Goal: Information Seeking & Learning: Learn about a topic

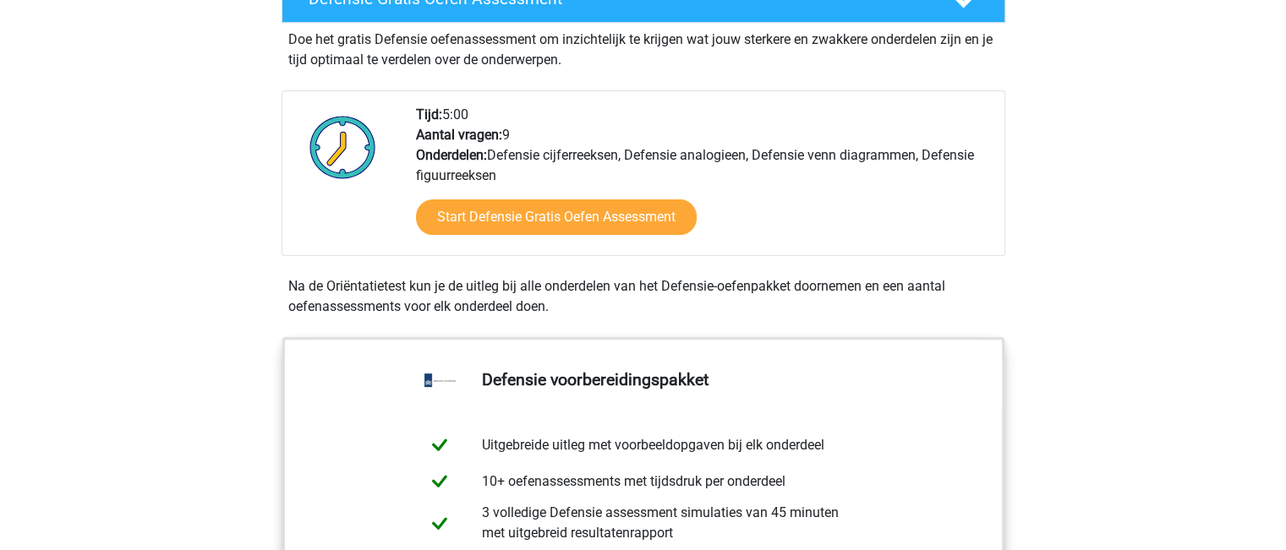
scroll to position [338, 0]
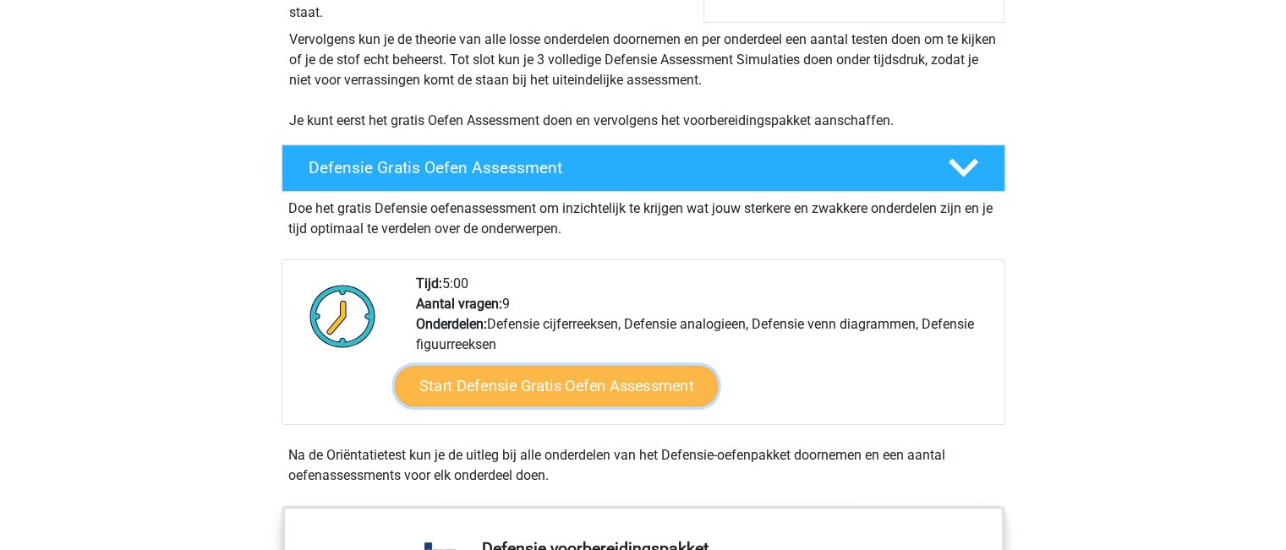
click at [536, 373] on link "Start Defensie Gratis Oefen Assessment" at bounding box center [556, 386] width 323 height 41
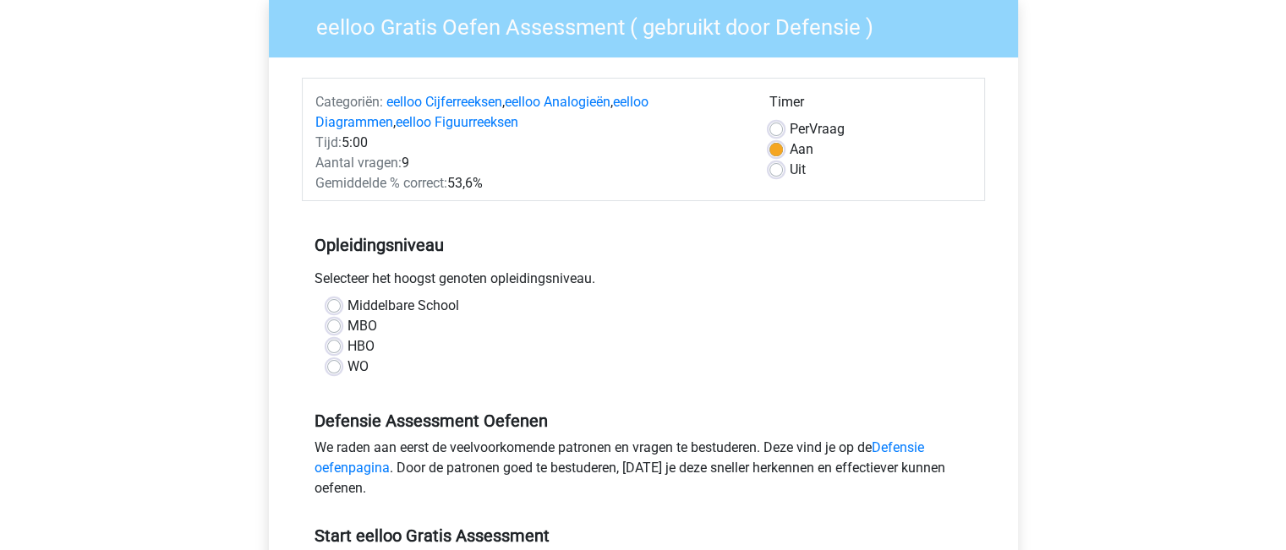
scroll to position [169, 0]
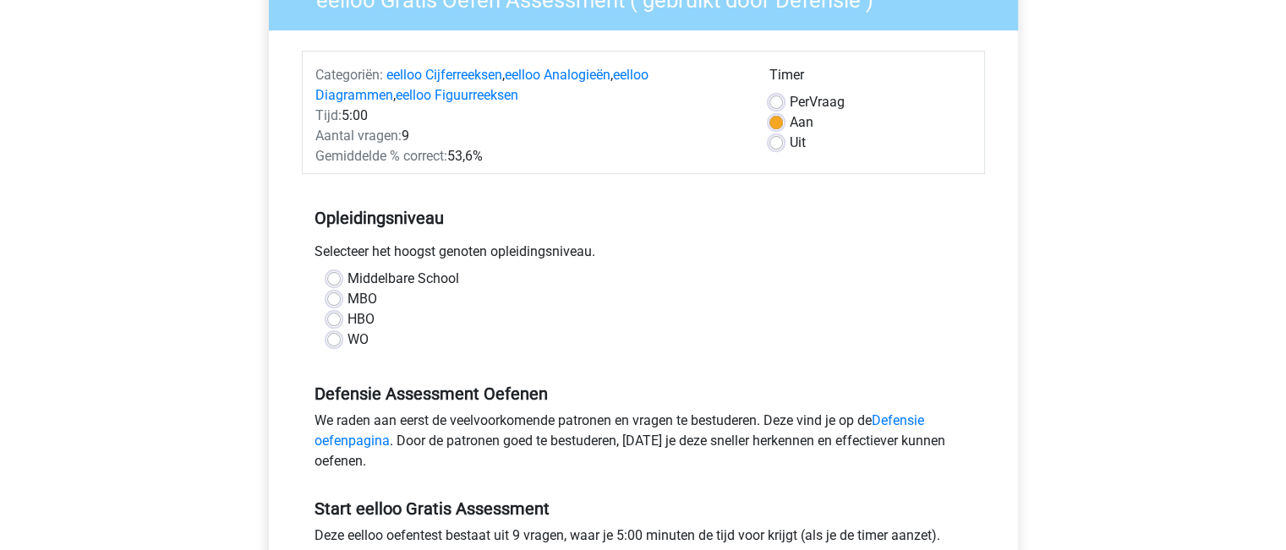
click at [347, 300] on label "MBO" at bounding box center [362, 299] width 30 height 20
click at [335, 300] on input "MBO" at bounding box center [334, 297] width 14 height 17
radio input "true"
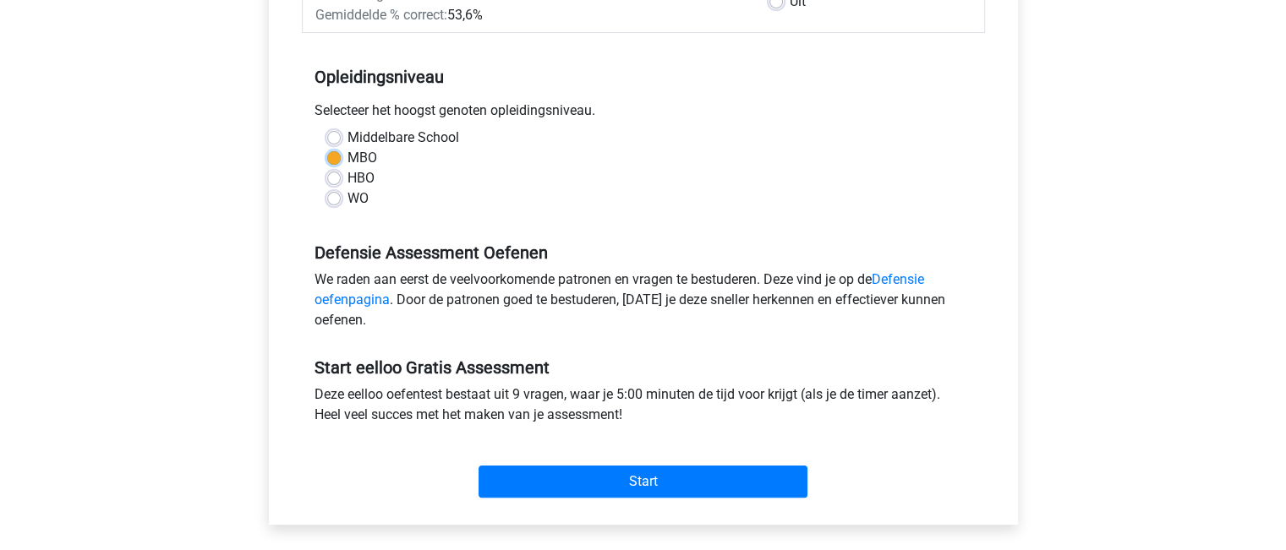
scroll to position [338, 0]
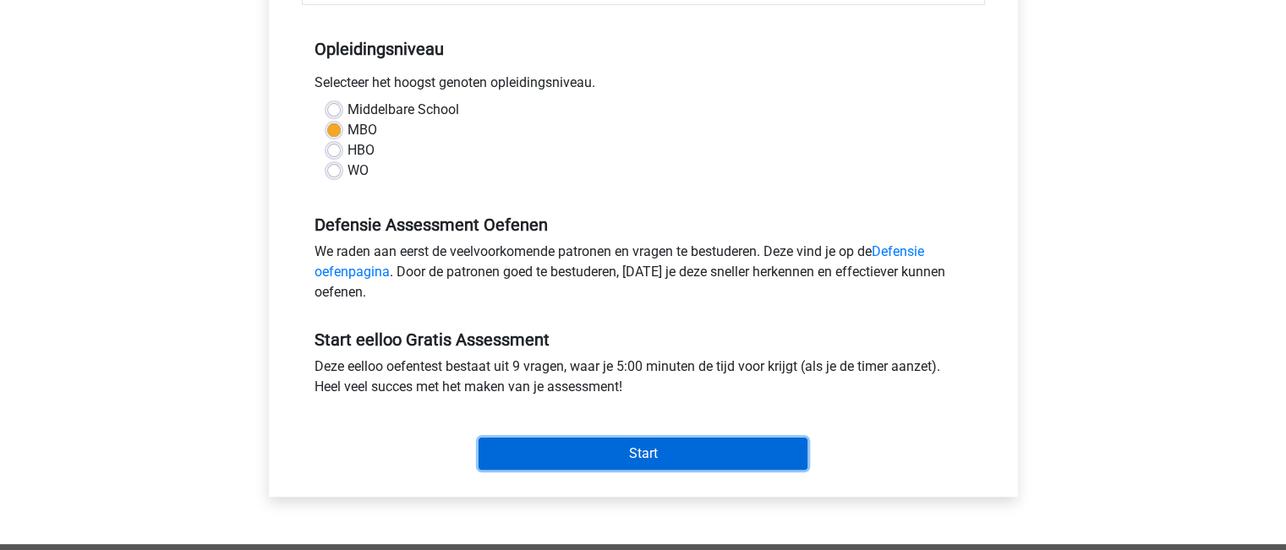
click at [555, 467] on input "Start" at bounding box center [643, 454] width 329 height 32
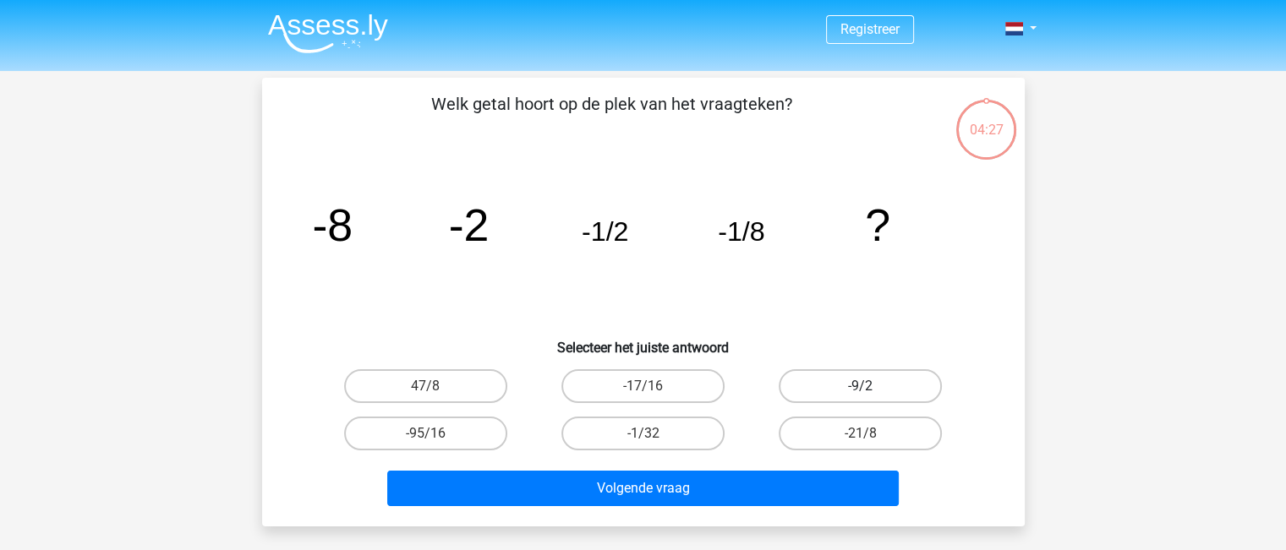
click at [825, 394] on label "-9/2" at bounding box center [860, 386] width 163 height 34
click at [861, 394] on input "-9/2" at bounding box center [866, 391] width 11 height 11
radio input "true"
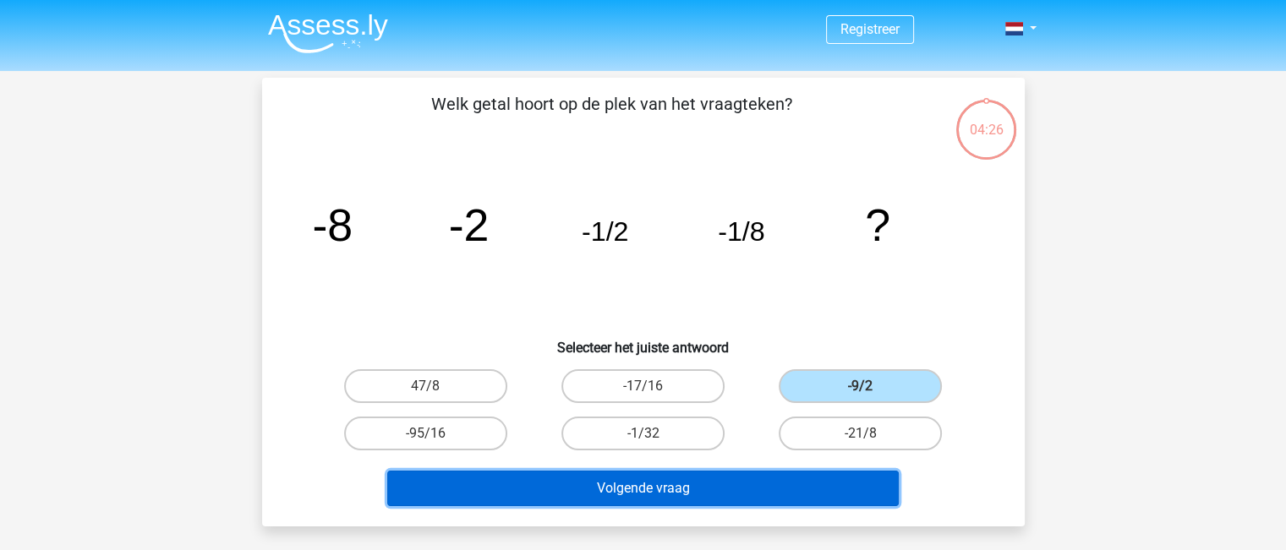
click at [726, 482] on button "Volgende vraag" at bounding box center [643, 489] width 512 height 36
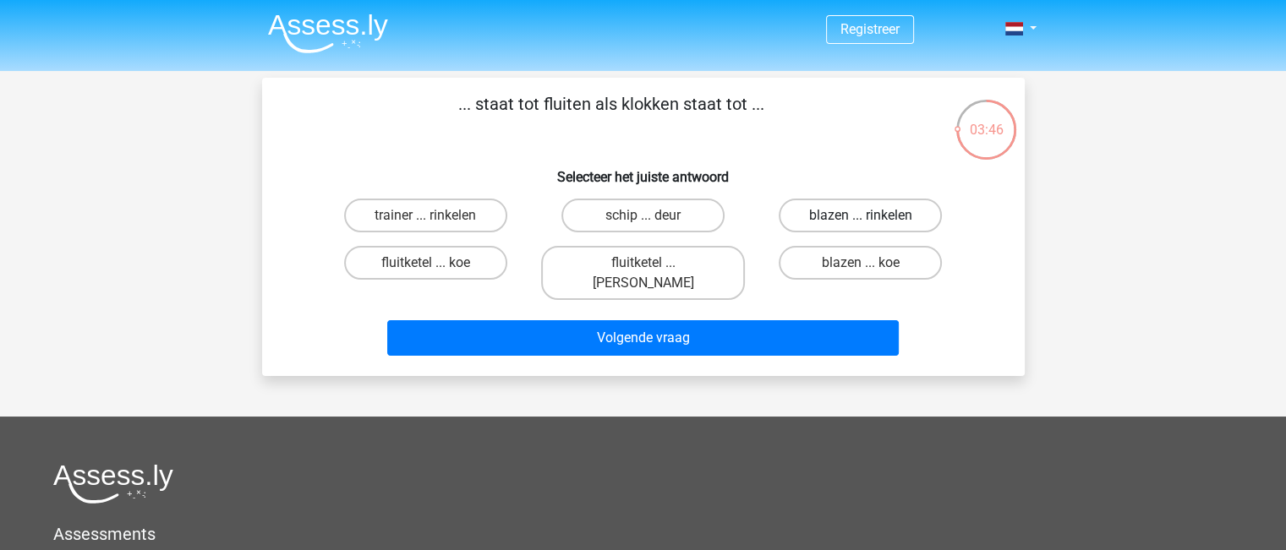
click at [825, 216] on label "blazen ... rinkelen" at bounding box center [860, 216] width 163 height 34
click at [861, 216] on input "blazen ... rinkelen" at bounding box center [866, 221] width 11 height 11
radio input "true"
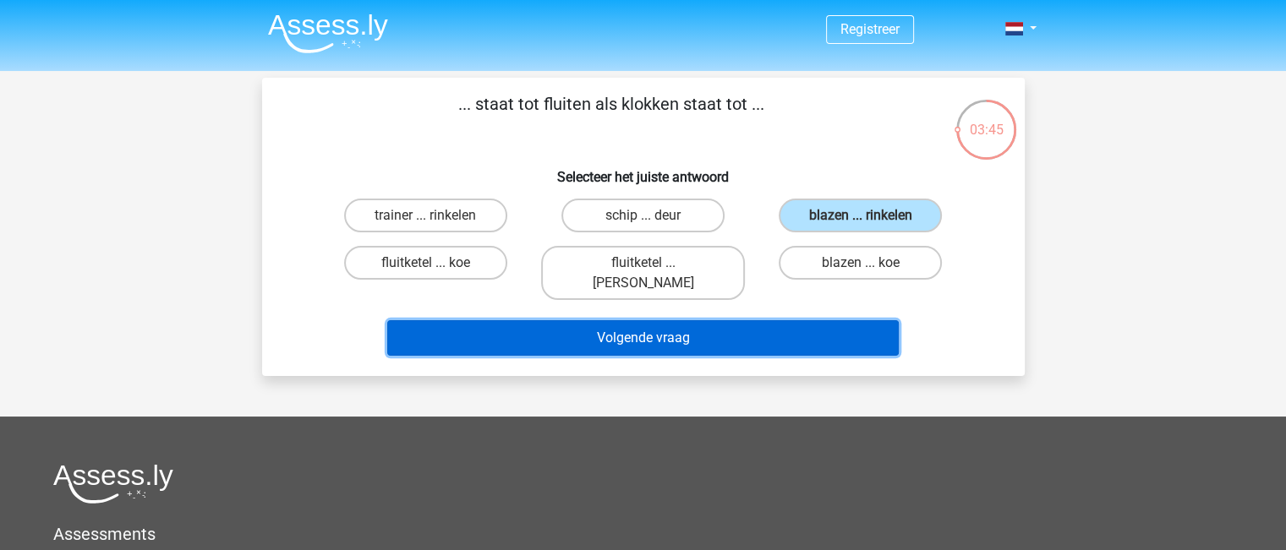
click at [768, 320] on button "Volgende vraag" at bounding box center [643, 338] width 512 height 36
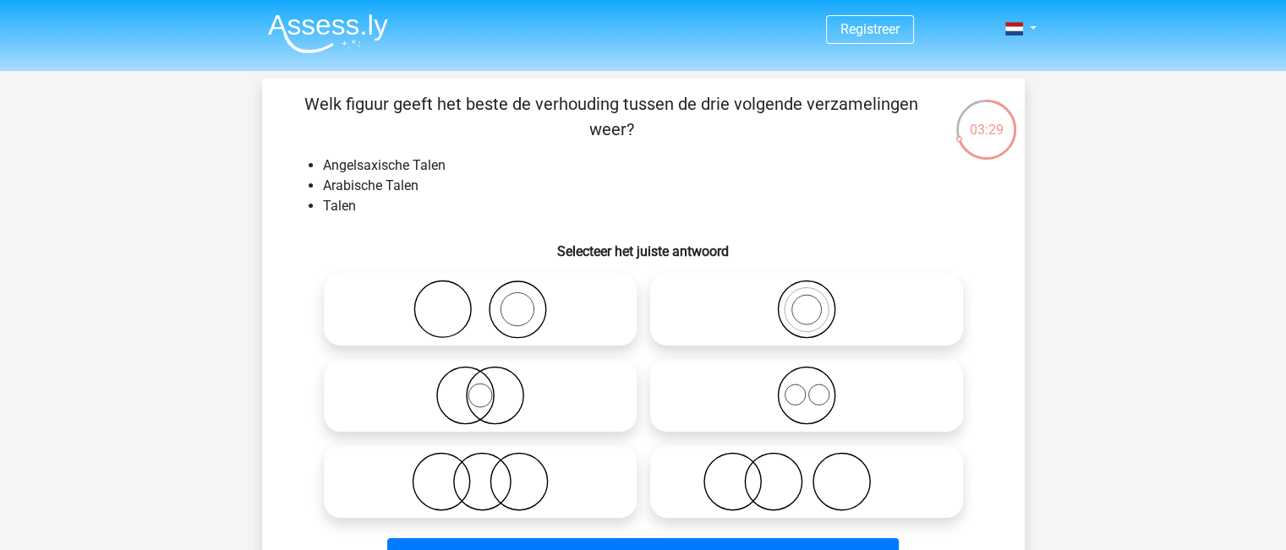
click at [801, 402] on icon at bounding box center [806, 395] width 299 height 59
click at [807, 387] on input "radio" at bounding box center [812, 381] width 11 height 11
radio input "true"
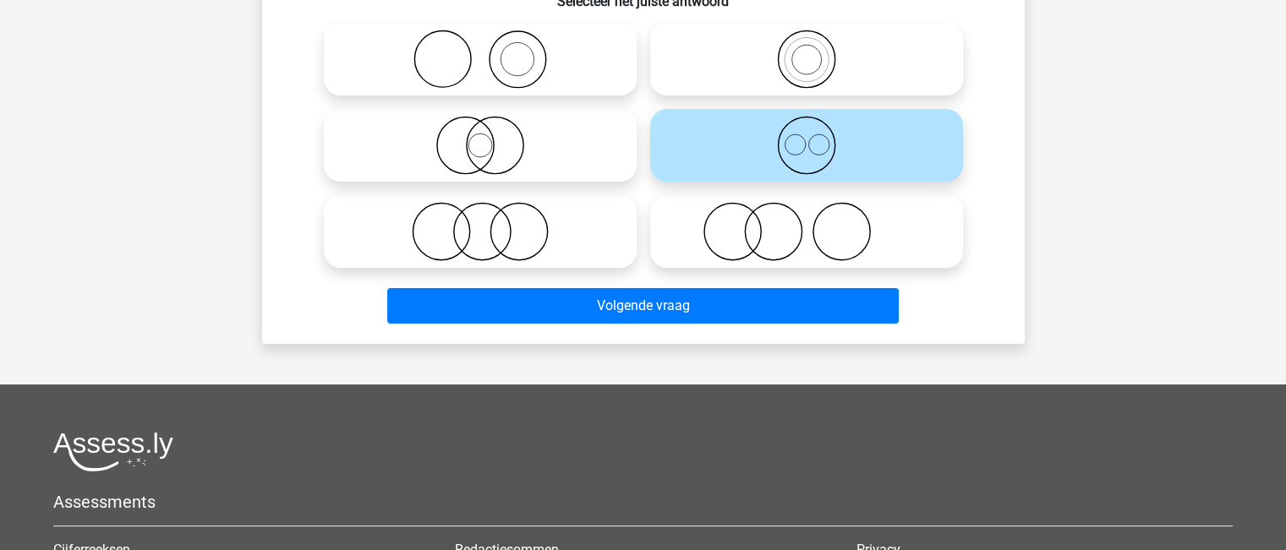
scroll to position [254, 0]
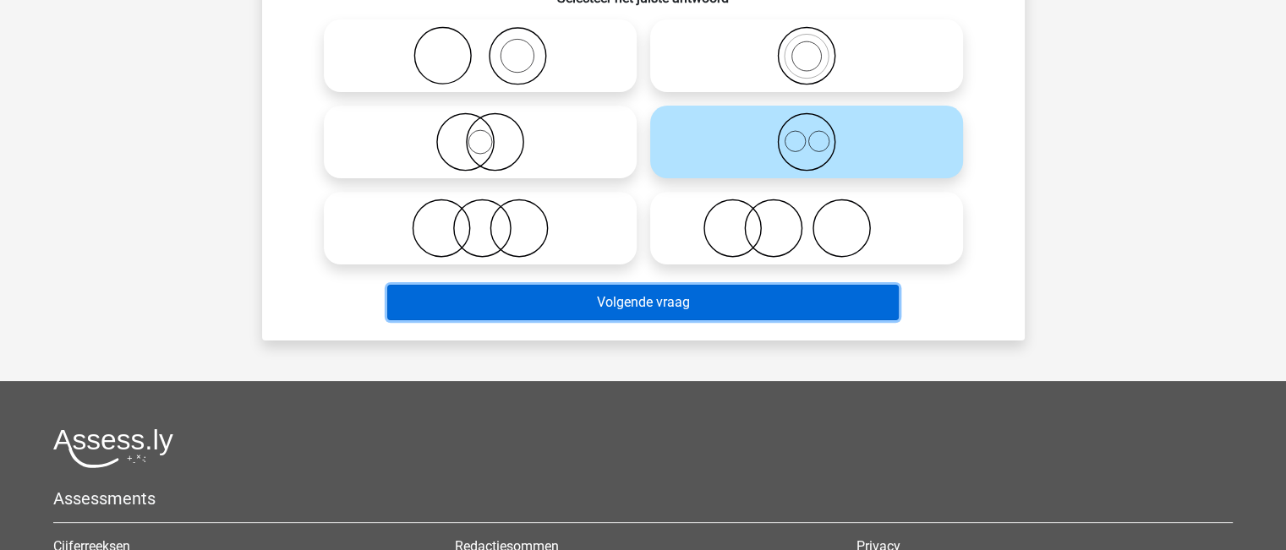
click at [697, 299] on button "Volgende vraag" at bounding box center [643, 303] width 512 height 36
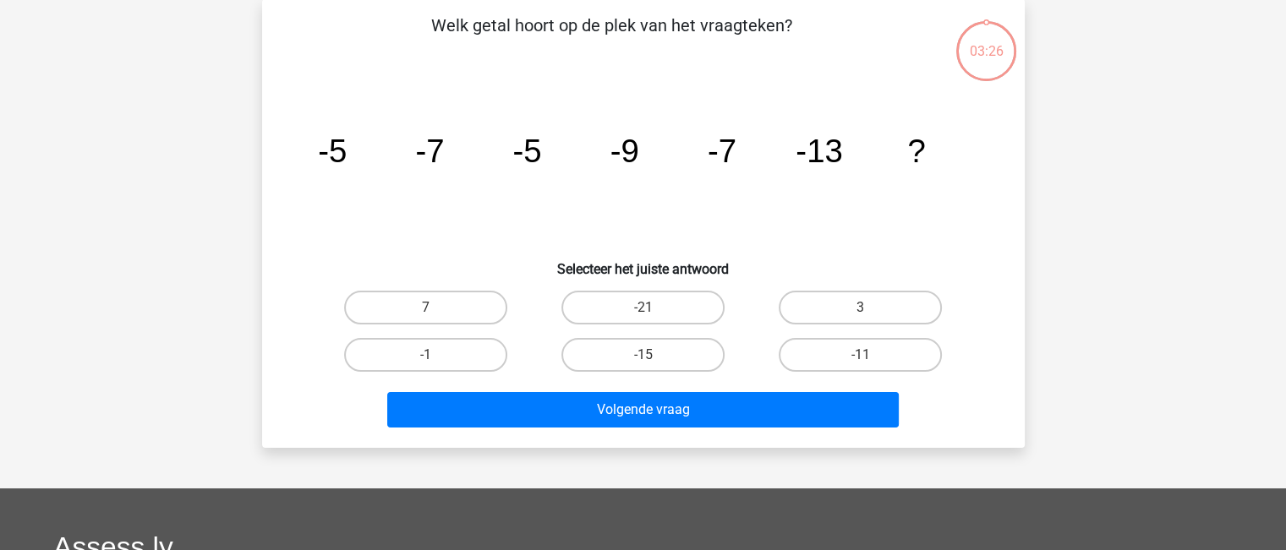
scroll to position [78, 0]
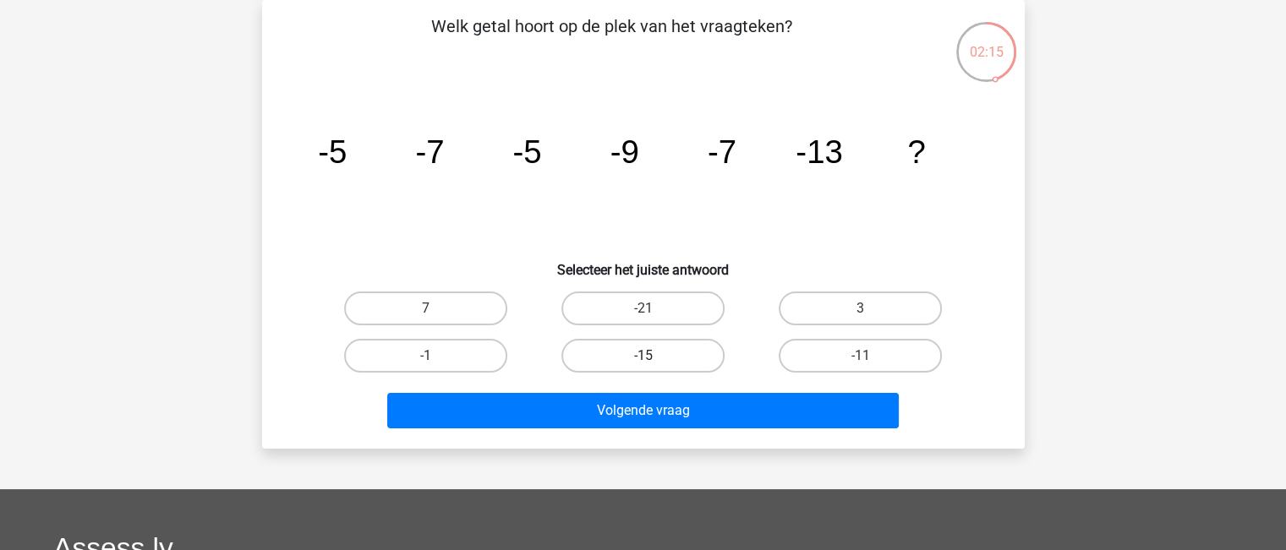
click at [668, 351] on label "-15" at bounding box center [642, 356] width 163 height 34
click at [654, 356] on input "-15" at bounding box center [648, 361] width 11 height 11
radio input "true"
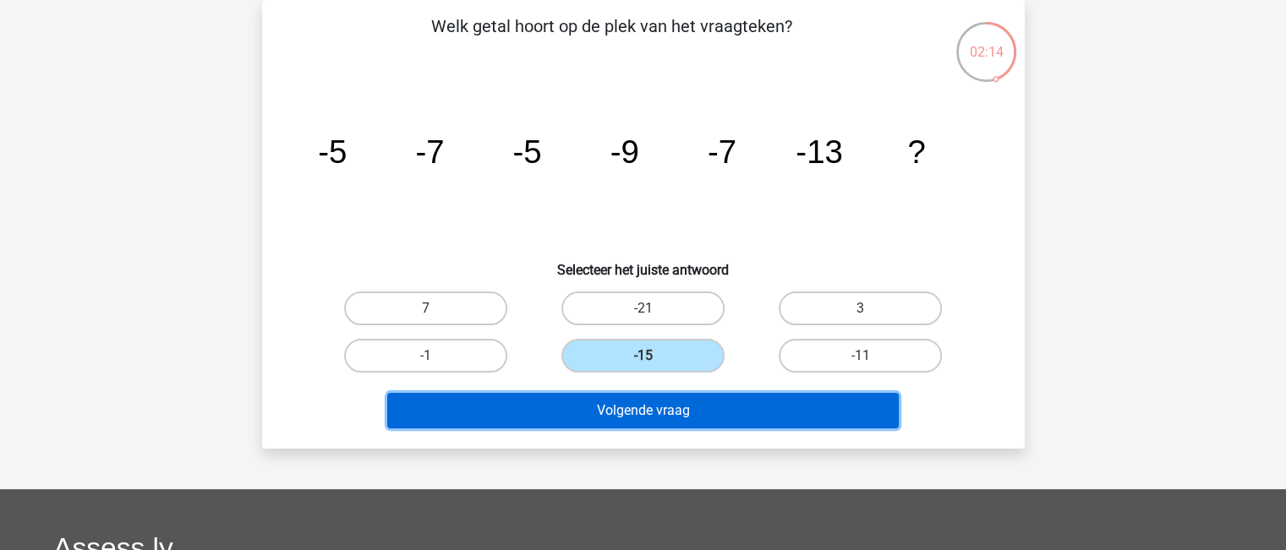
click at [687, 409] on button "Volgende vraag" at bounding box center [643, 411] width 512 height 36
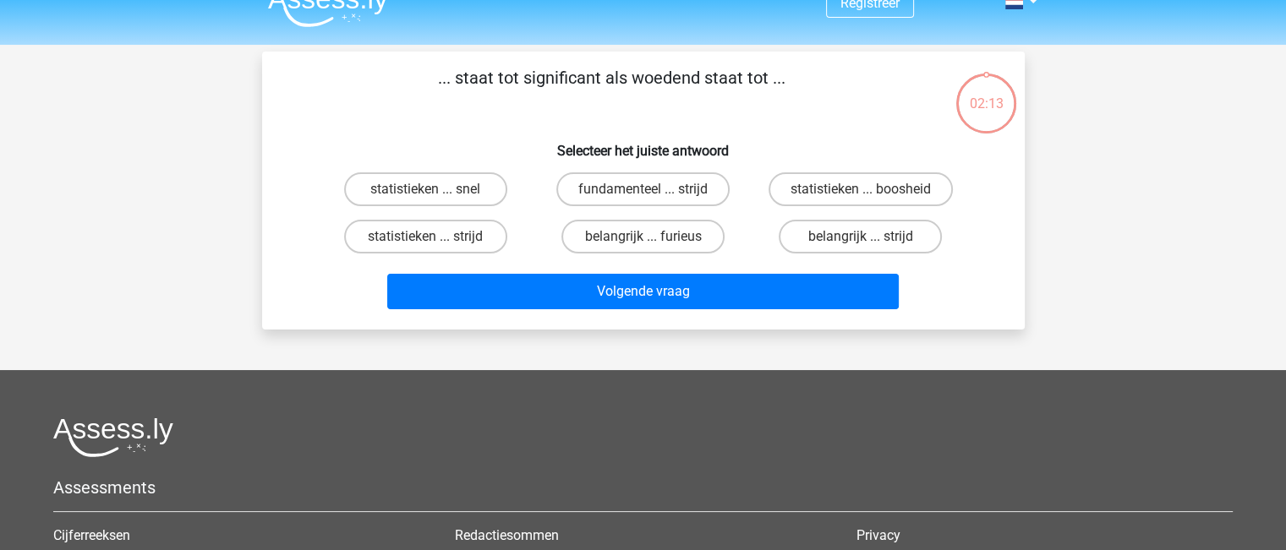
scroll to position [0, 0]
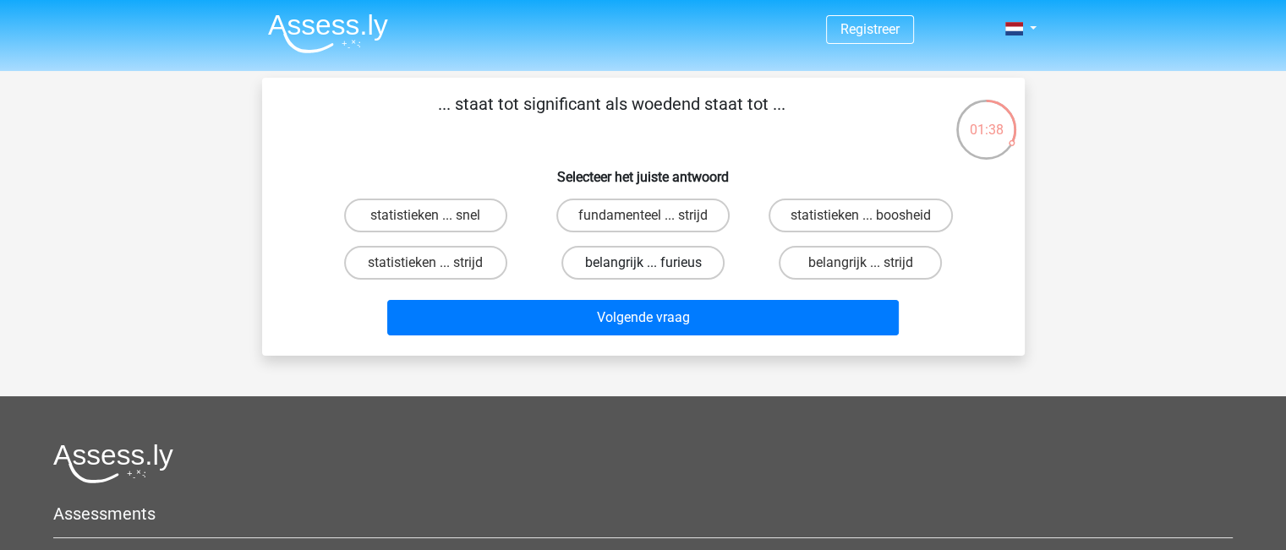
click at [673, 260] on label "belangrijk ... furieus" at bounding box center [642, 263] width 163 height 34
click at [654, 263] on input "belangrijk ... furieus" at bounding box center [648, 268] width 11 height 11
radio input "true"
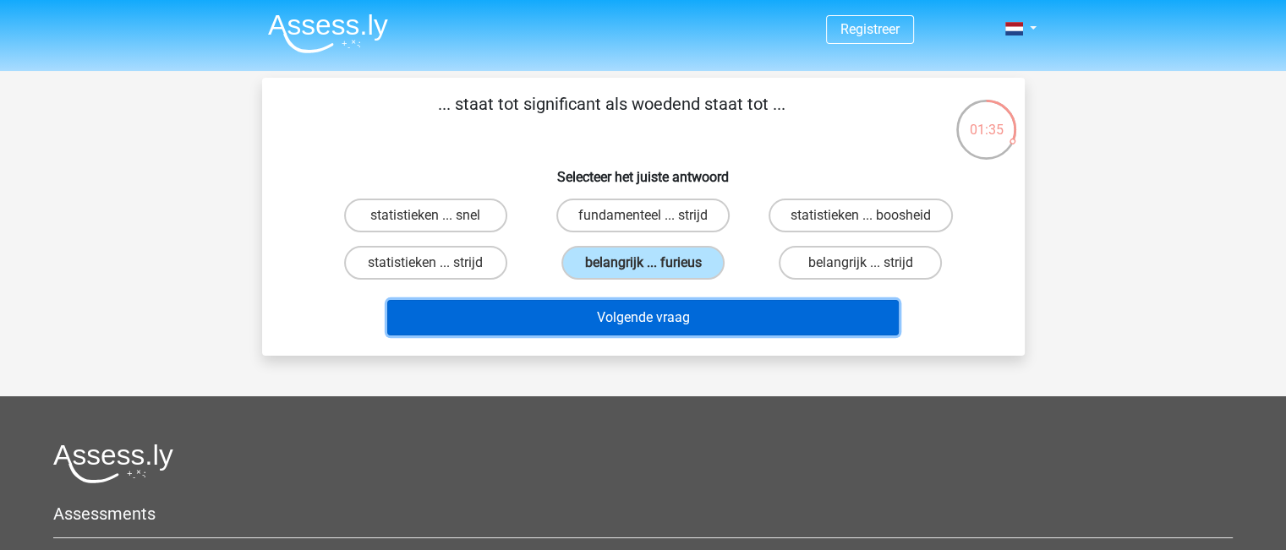
click at [697, 314] on button "Volgende vraag" at bounding box center [643, 318] width 512 height 36
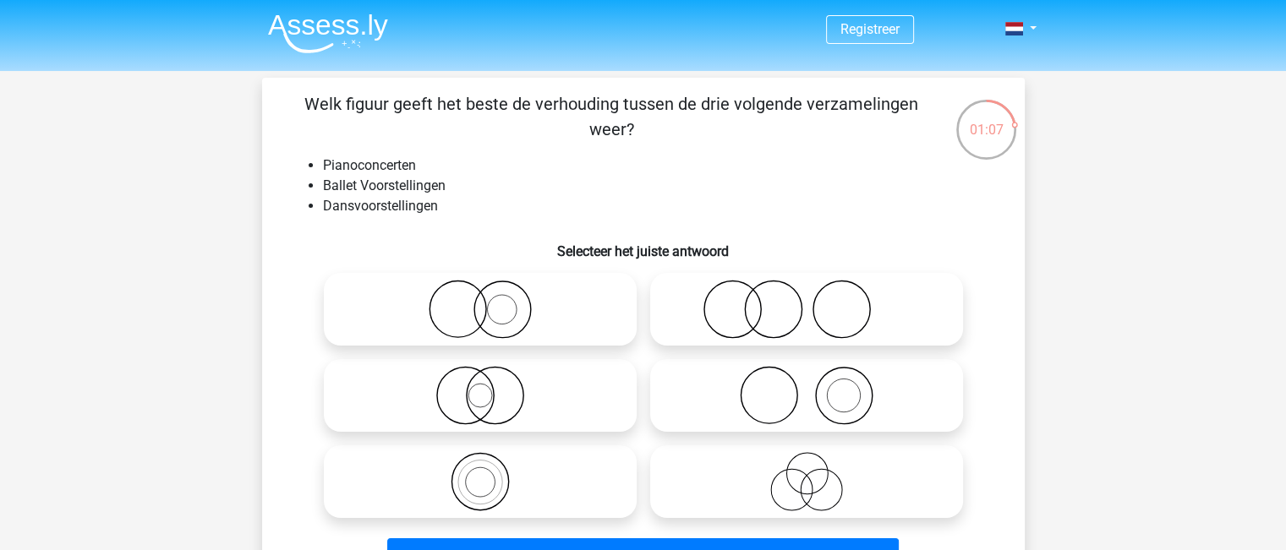
click at [757, 314] on icon at bounding box center [806, 309] width 299 height 59
click at [807, 301] on input "radio" at bounding box center [812, 295] width 11 height 11
radio input "true"
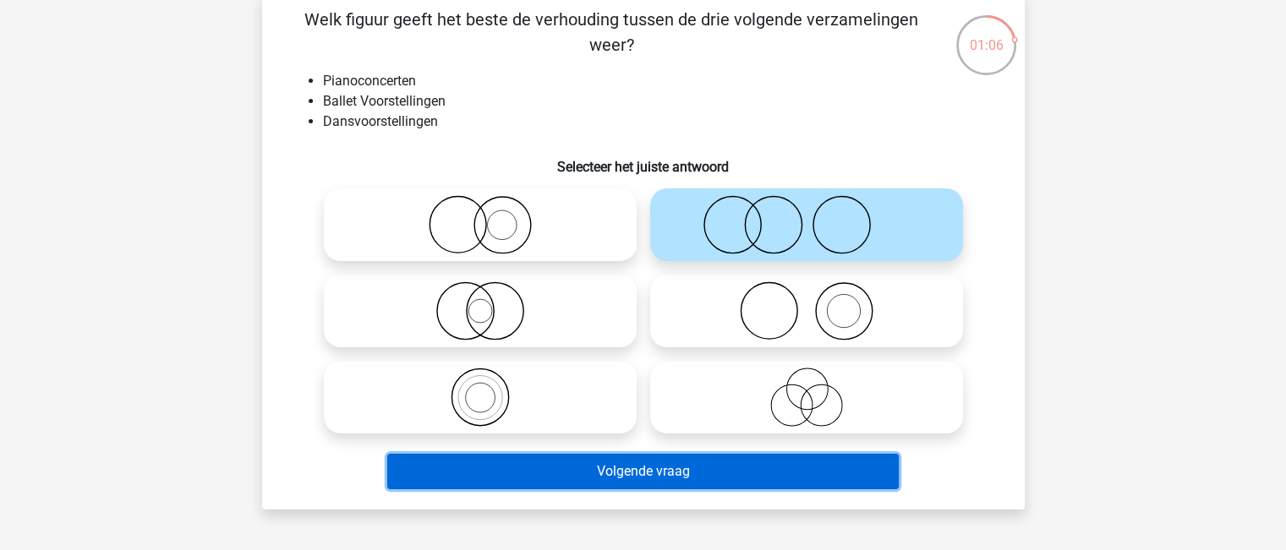
click at [670, 462] on button "Volgende vraag" at bounding box center [643, 472] width 512 height 36
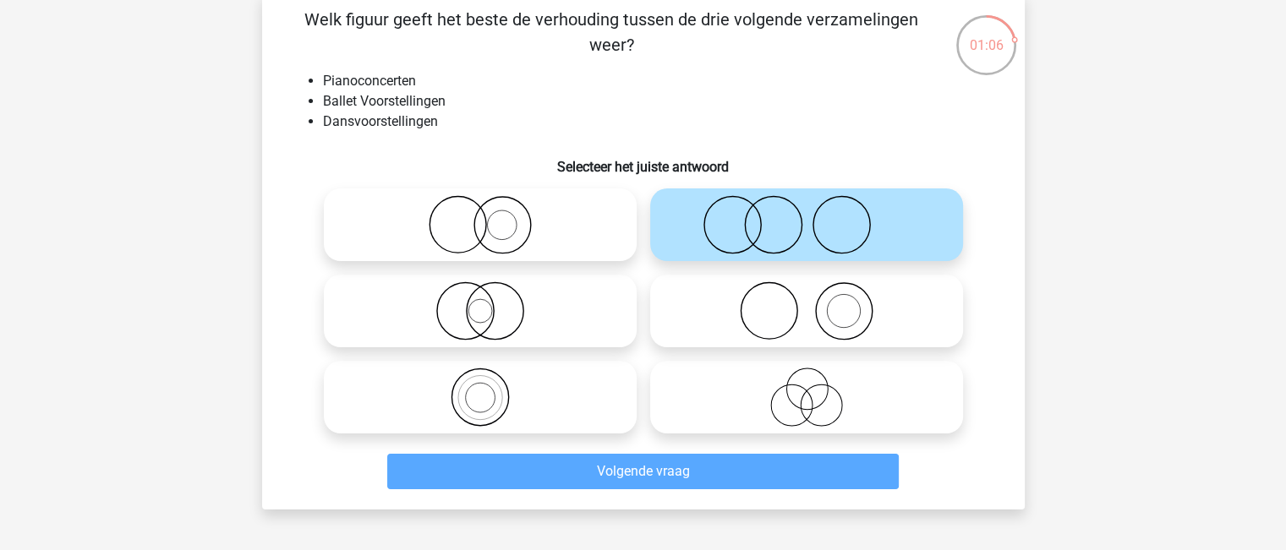
scroll to position [78, 0]
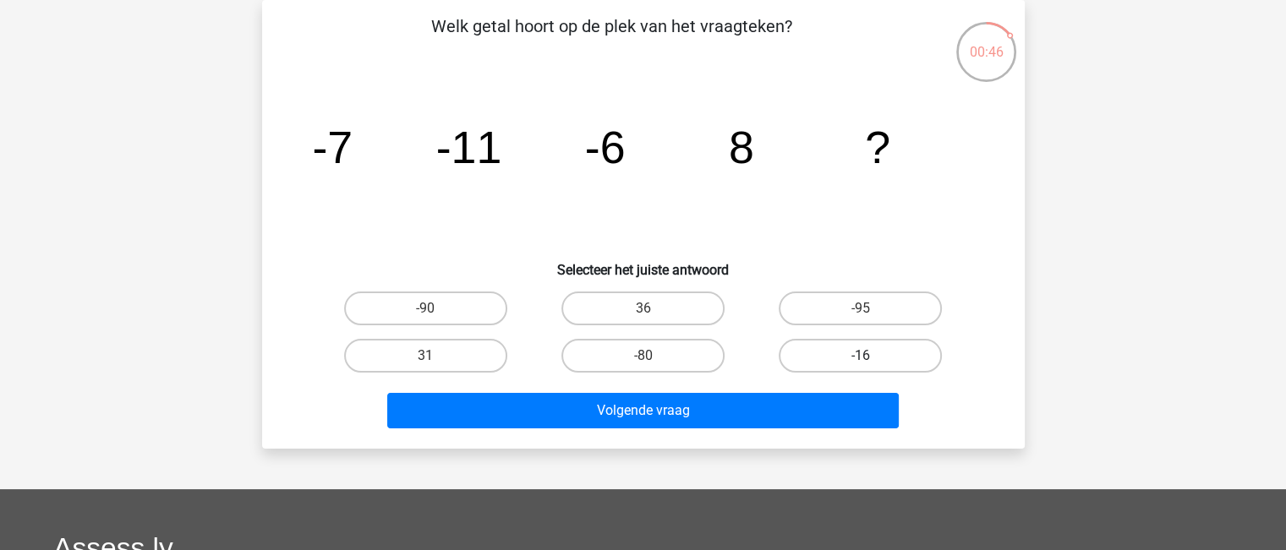
click at [827, 358] on label "-16" at bounding box center [860, 356] width 163 height 34
click at [861, 358] on input "-16" at bounding box center [866, 361] width 11 height 11
radio input "true"
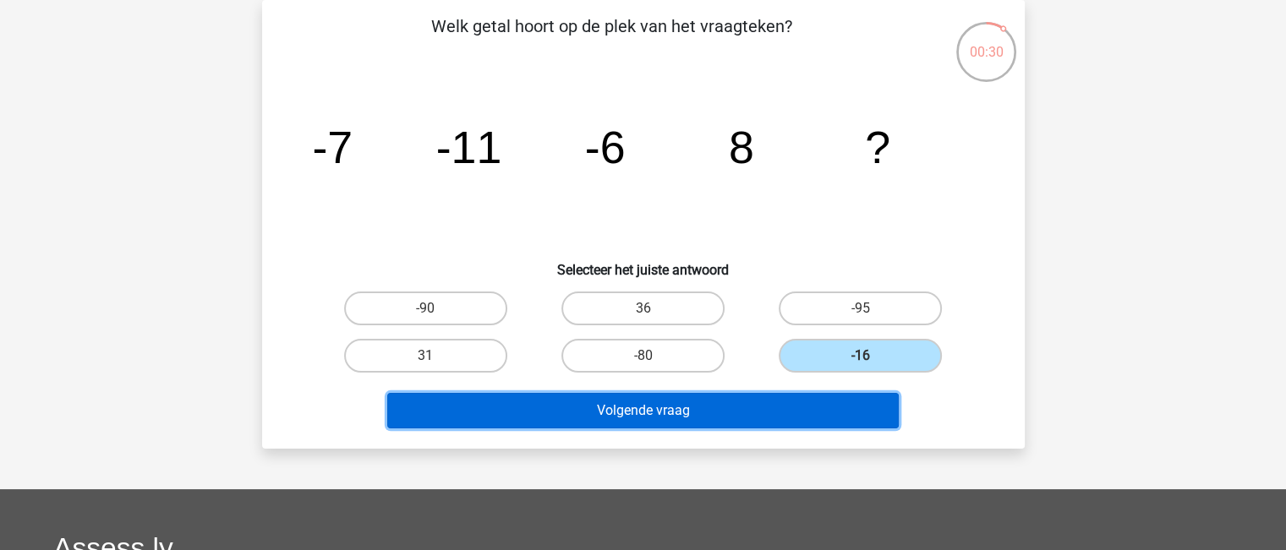
click at [666, 406] on button "Volgende vraag" at bounding box center [643, 411] width 512 height 36
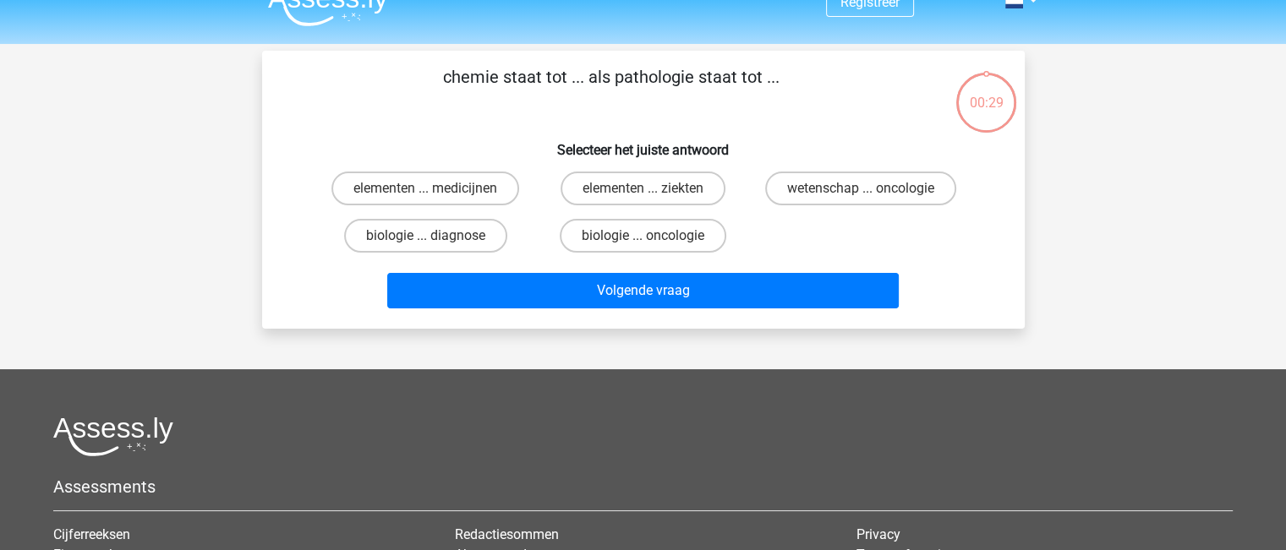
scroll to position [0, 0]
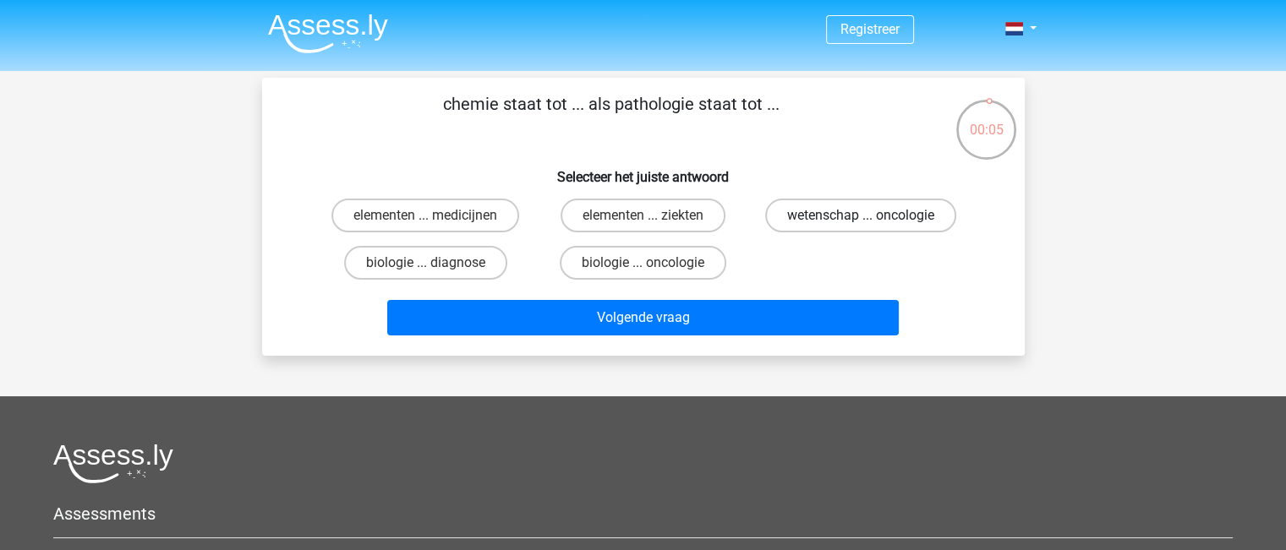
click at [821, 214] on label "wetenschap ... oncologie" at bounding box center [860, 216] width 191 height 34
click at [861, 216] on input "wetenschap ... oncologie" at bounding box center [866, 221] width 11 height 11
radio input "true"
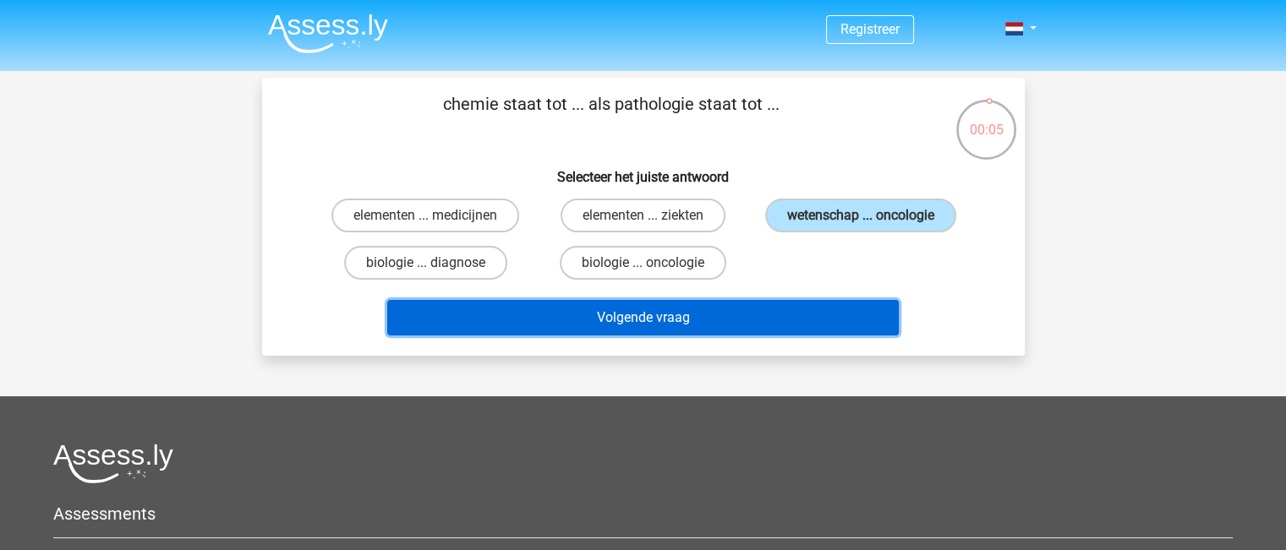
click at [731, 311] on button "Volgende vraag" at bounding box center [643, 318] width 512 height 36
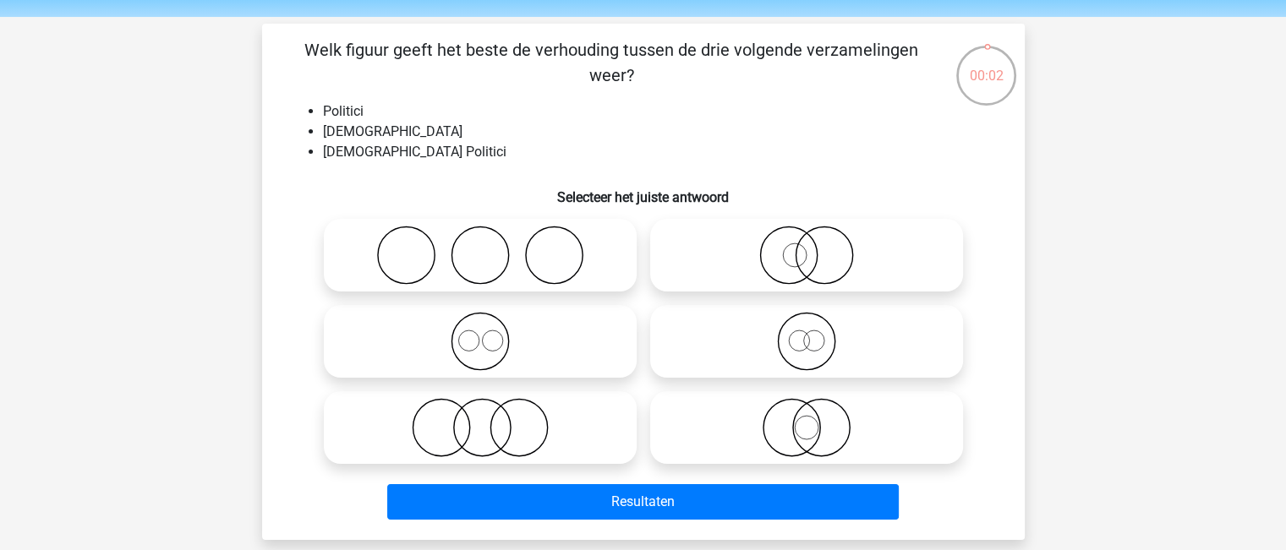
scroll to position [85, 0]
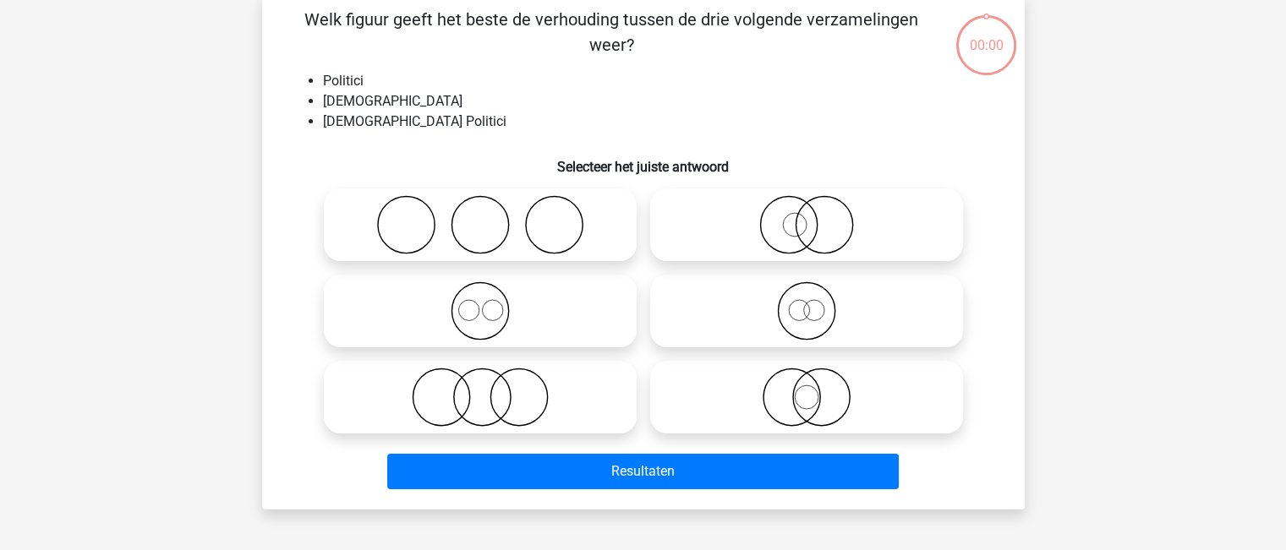
scroll to position [85, 0]
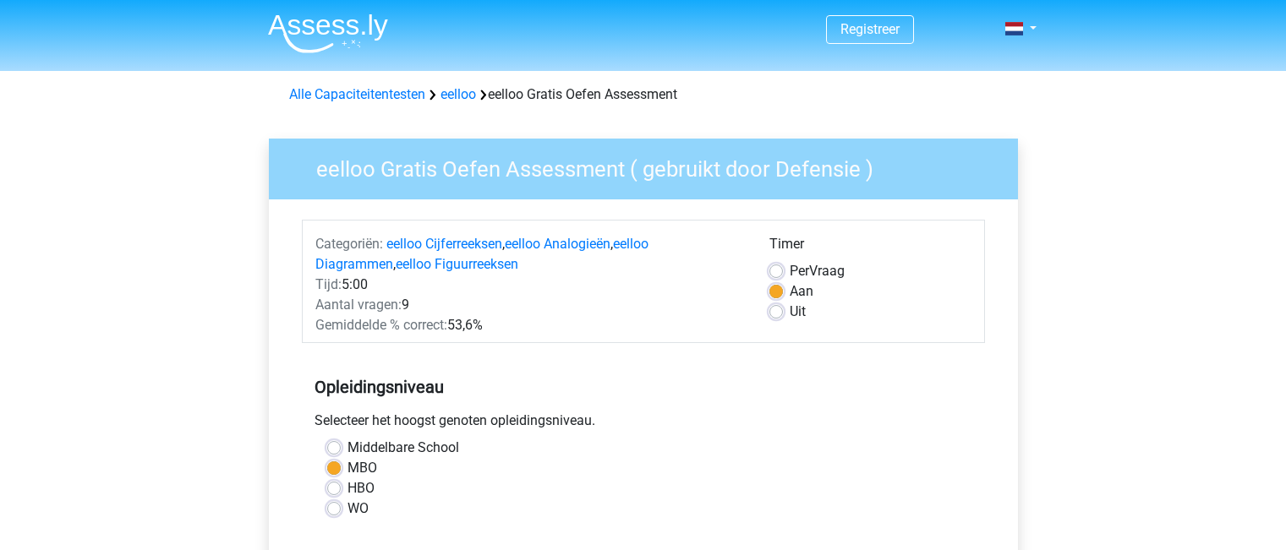
scroll to position [338, 0]
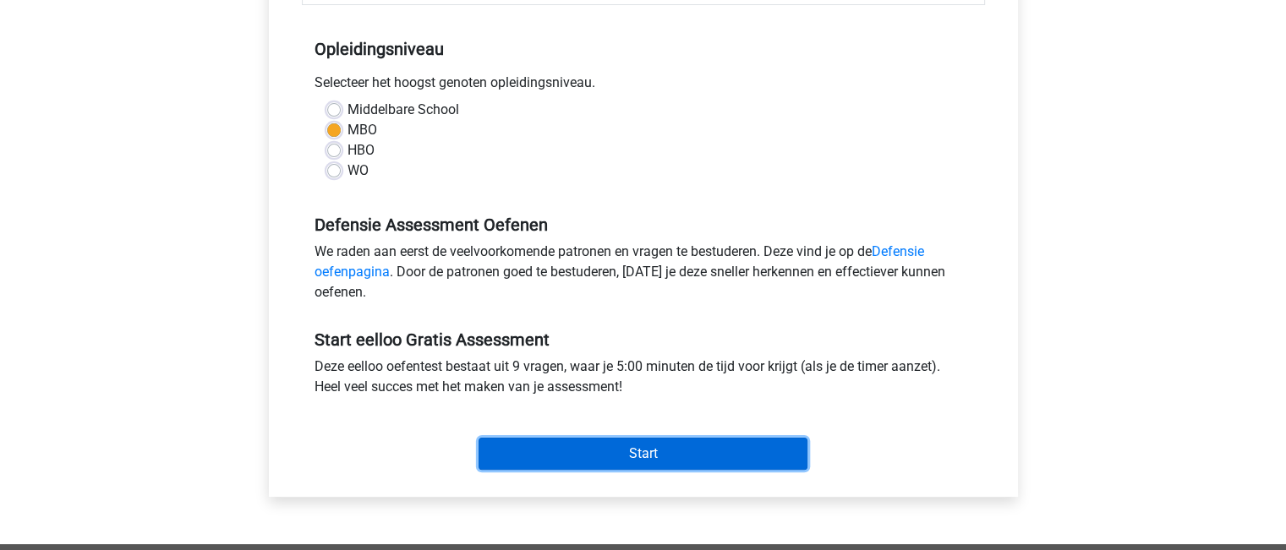
click at [550, 450] on input "Start" at bounding box center [643, 454] width 329 height 32
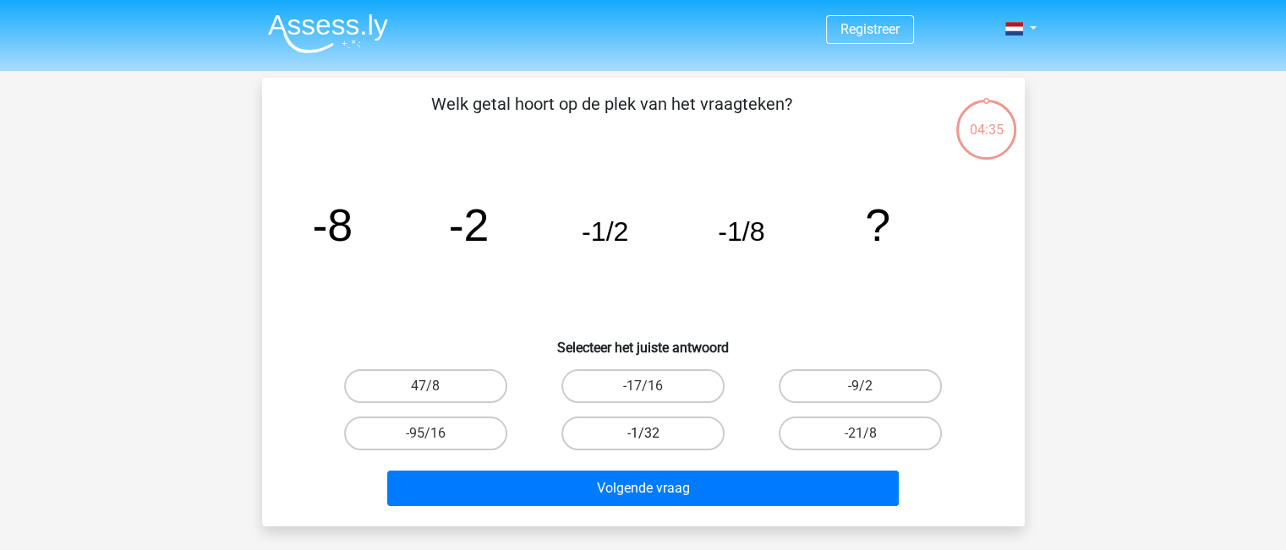
click at [659, 438] on label "-1/32" at bounding box center [642, 434] width 163 height 34
click at [654, 438] on input "-1/32" at bounding box center [648, 439] width 11 height 11
radio input "true"
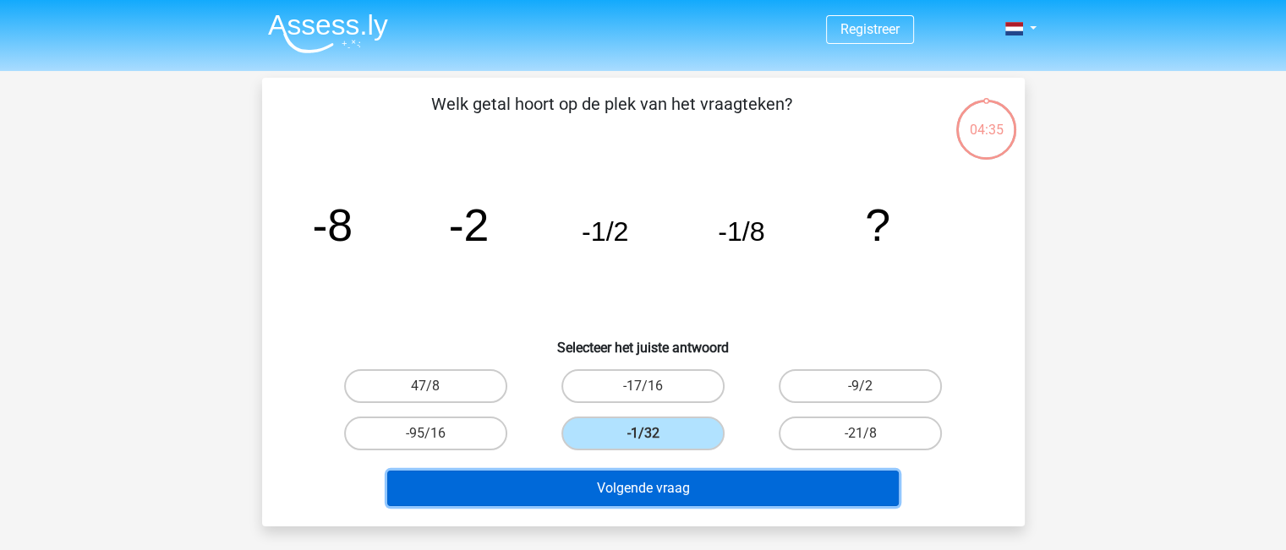
click at [639, 491] on button "Volgende vraag" at bounding box center [643, 489] width 512 height 36
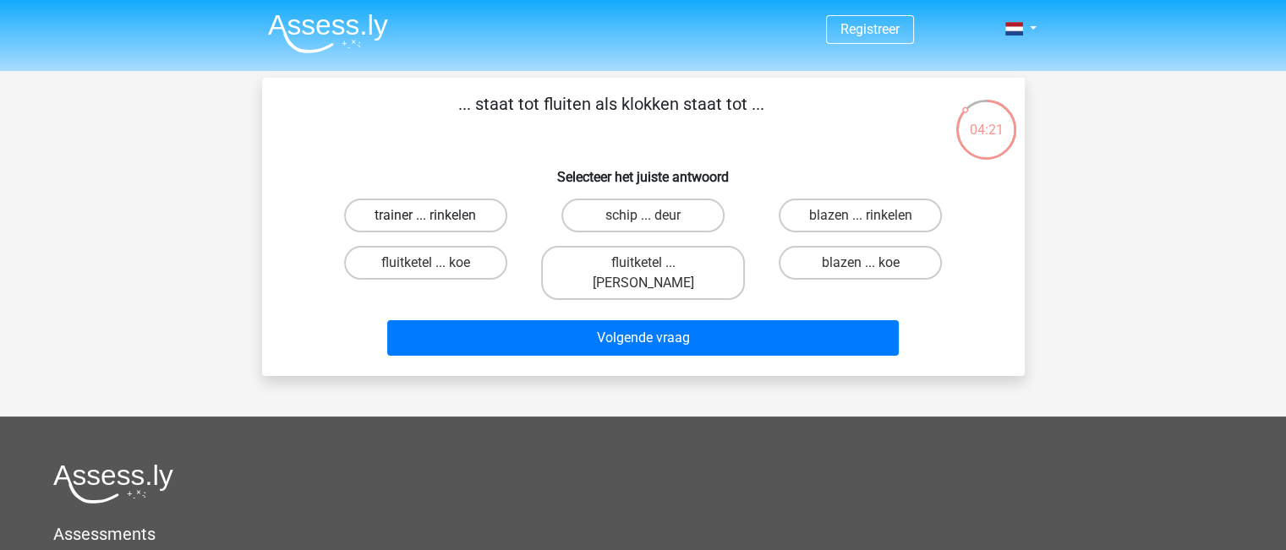
click at [471, 219] on label "trainer ... rinkelen" at bounding box center [425, 216] width 163 height 34
click at [436, 219] on input "trainer ... rinkelen" at bounding box center [430, 221] width 11 height 11
radio input "true"
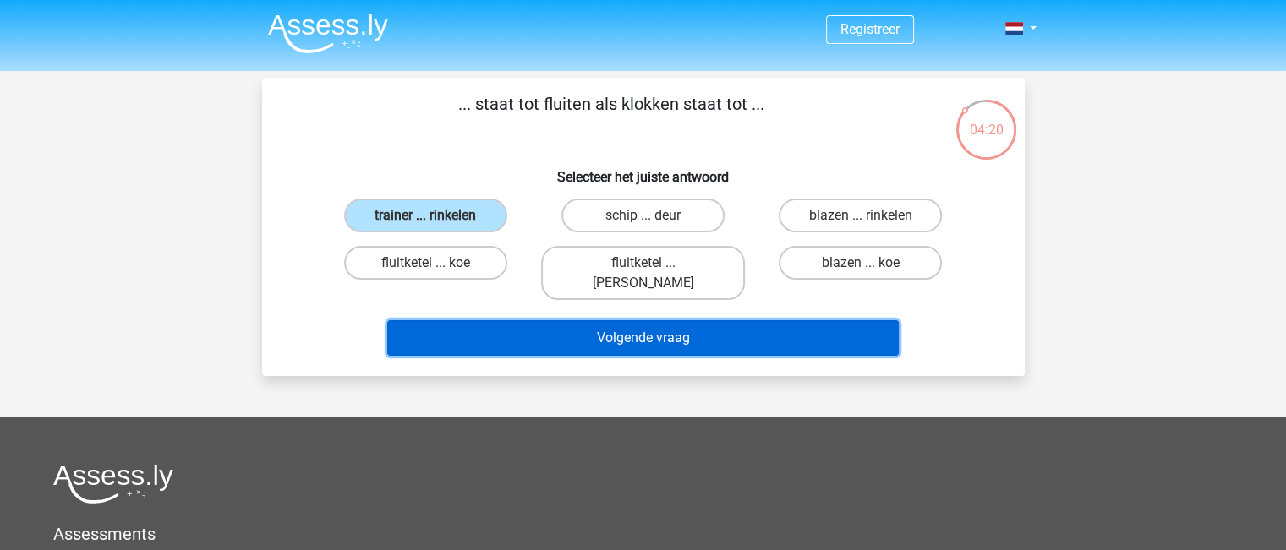
click at [540, 320] on button "Volgende vraag" at bounding box center [643, 338] width 512 height 36
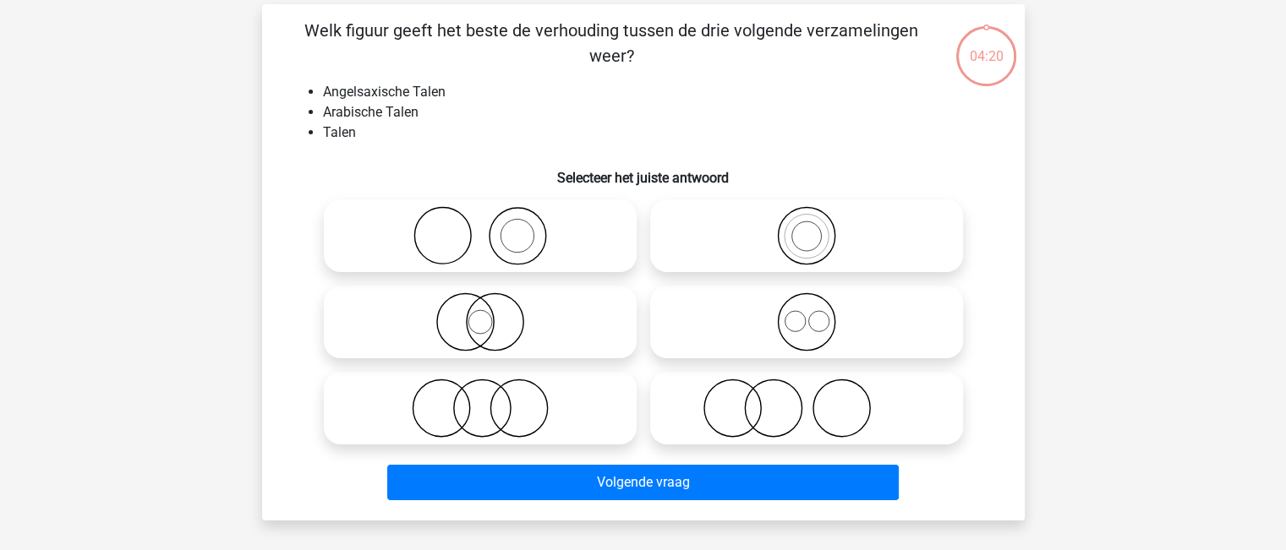
scroll to position [78, 0]
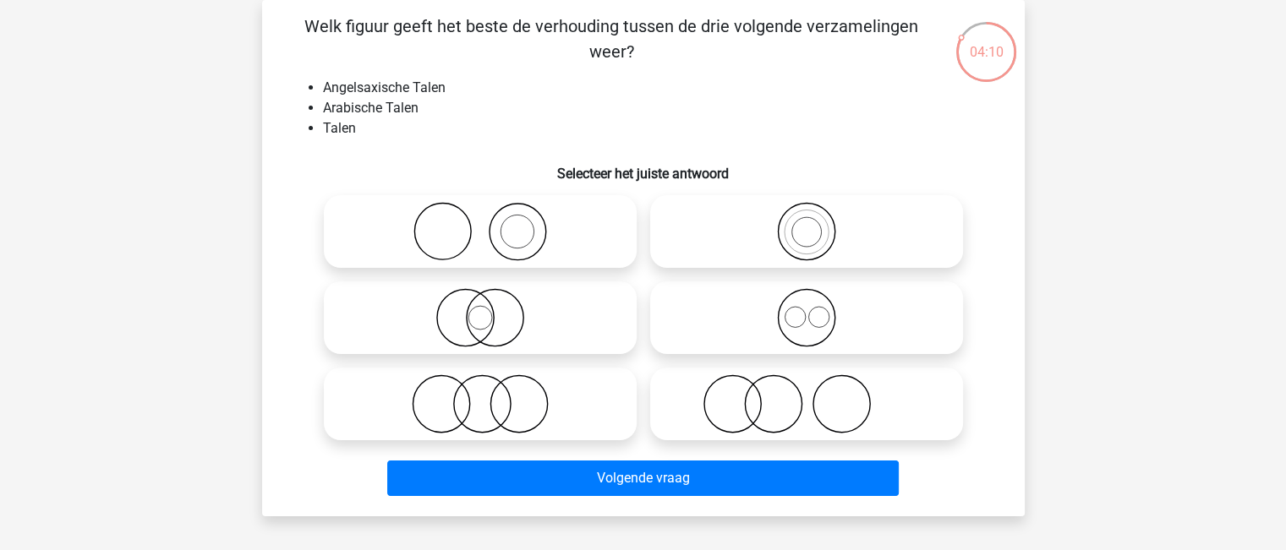
click at [799, 320] on icon at bounding box center [806, 317] width 299 height 59
click at [807, 309] on input "radio" at bounding box center [812, 303] width 11 height 11
radio input "true"
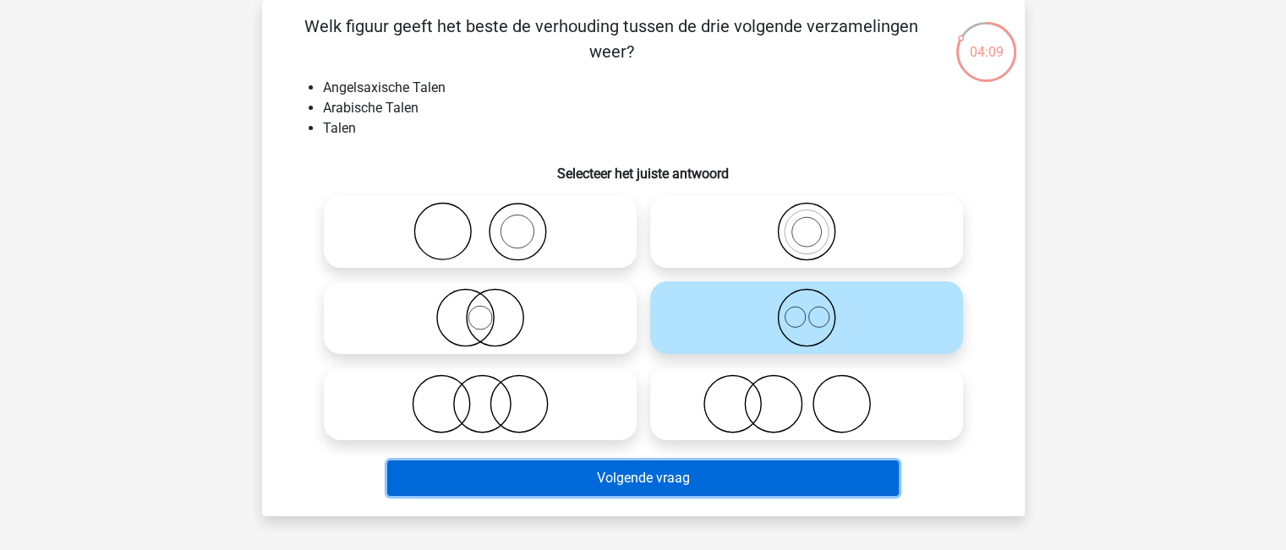
click at [716, 469] on button "Volgende vraag" at bounding box center [643, 479] width 512 height 36
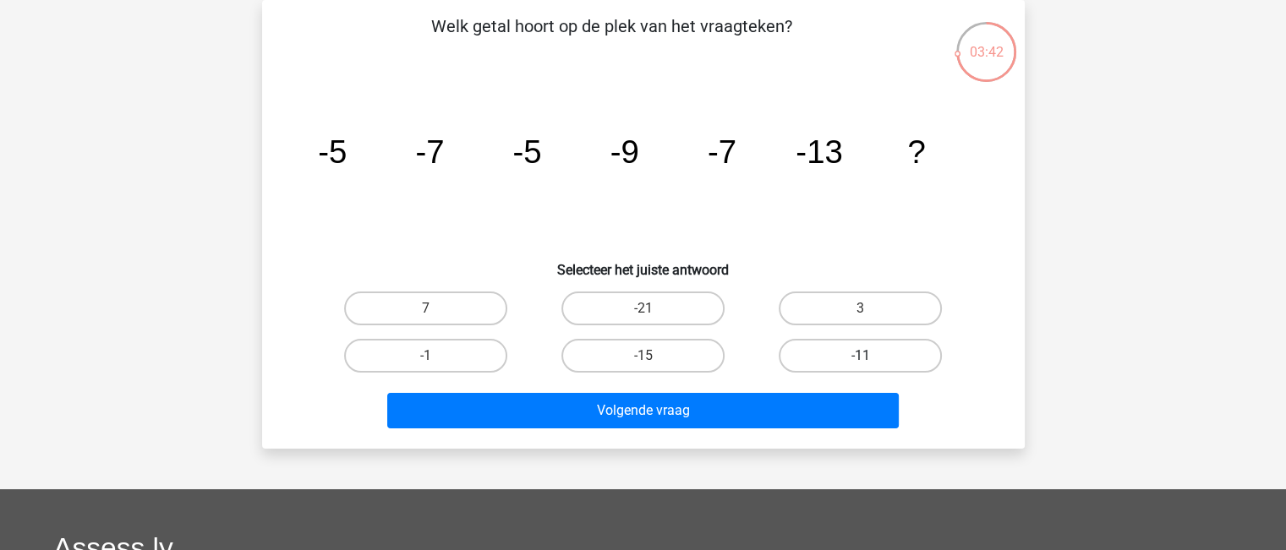
click at [818, 351] on label "-11" at bounding box center [860, 356] width 163 height 34
click at [861, 356] on input "-11" at bounding box center [866, 361] width 11 height 11
radio input "true"
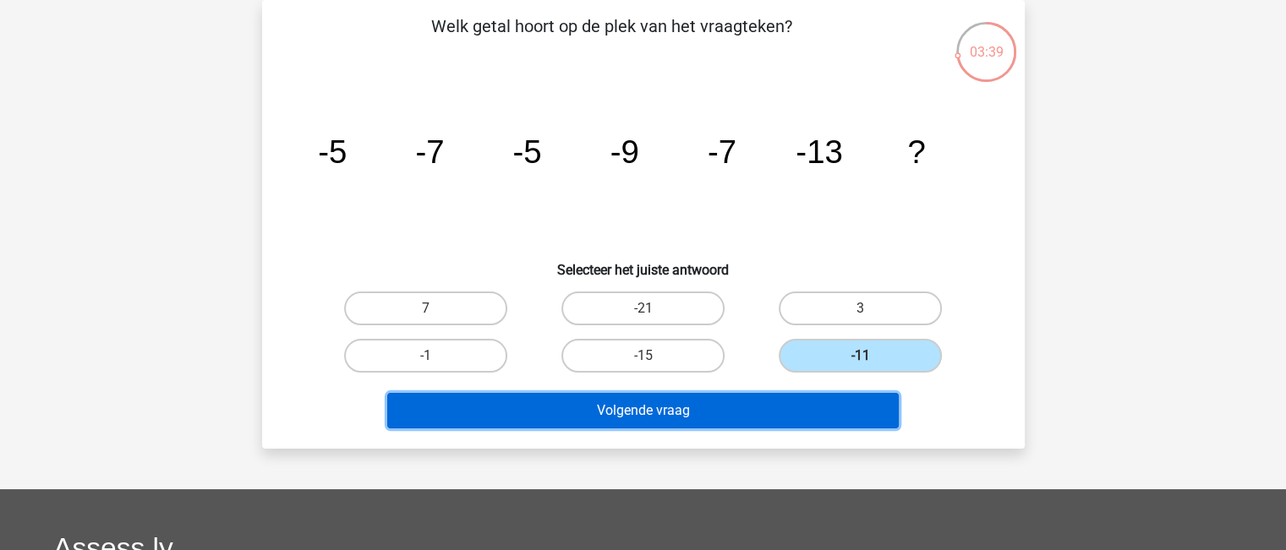
click at [705, 415] on button "Volgende vraag" at bounding box center [643, 411] width 512 height 36
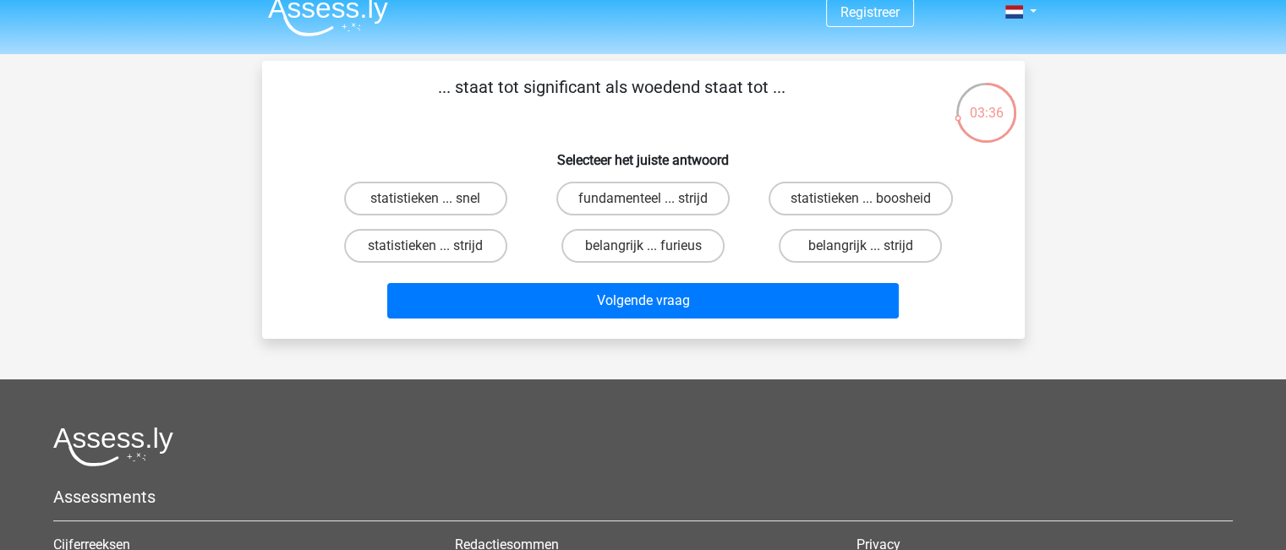
scroll to position [0, 0]
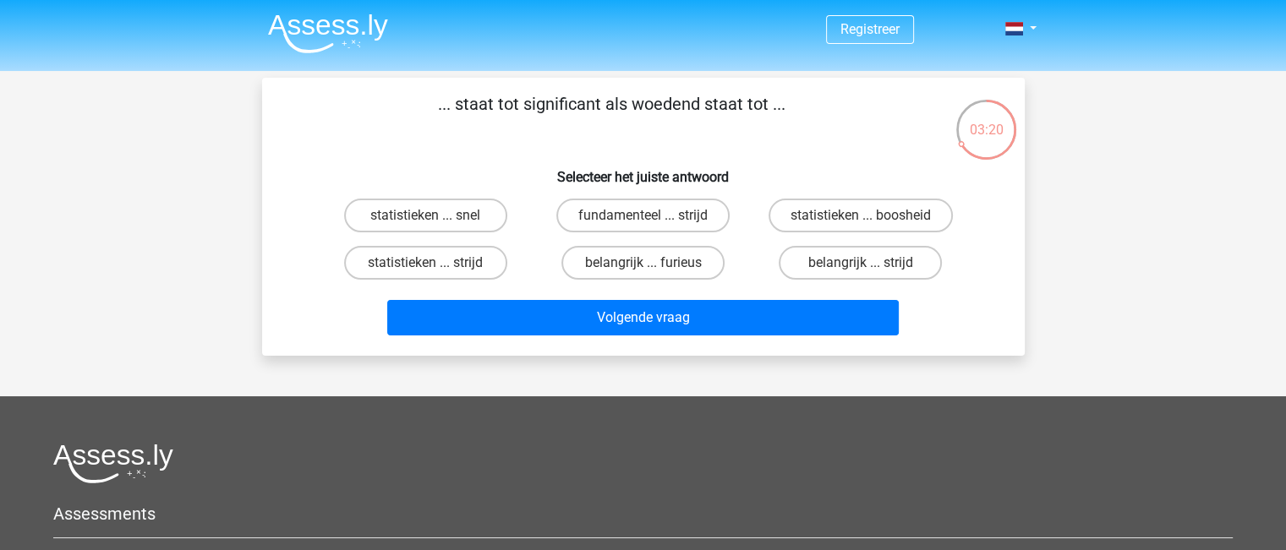
click at [869, 216] on input "statistieken ... boosheid" at bounding box center [866, 221] width 11 height 11
radio input "true"
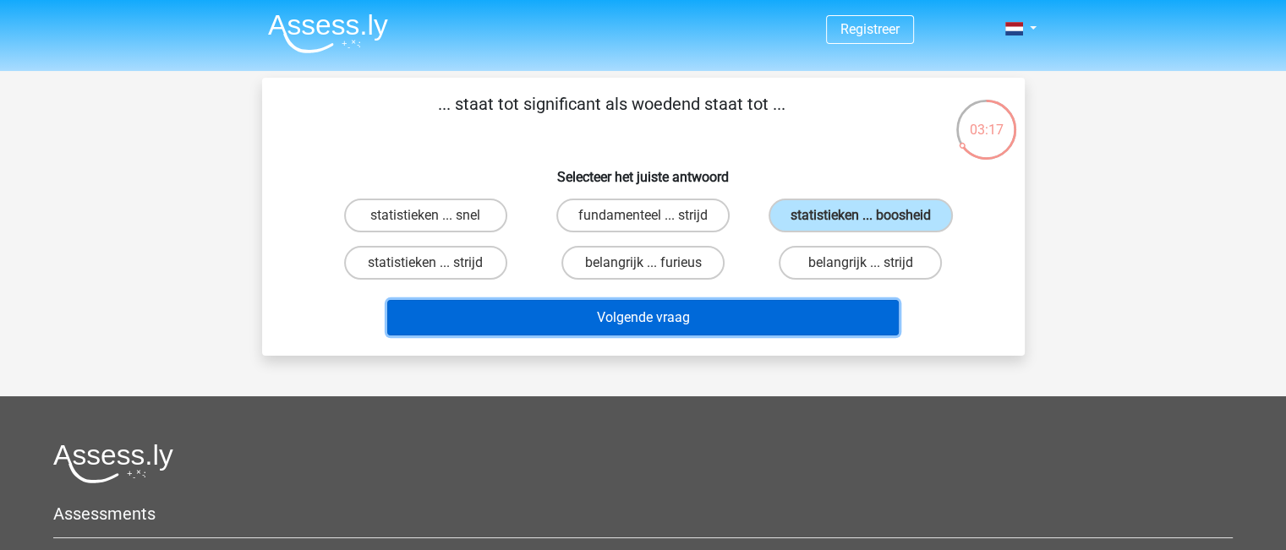
click at [748, 330] on button "Volgende vraag" at bounding box center [643, 318] width 512 height 36
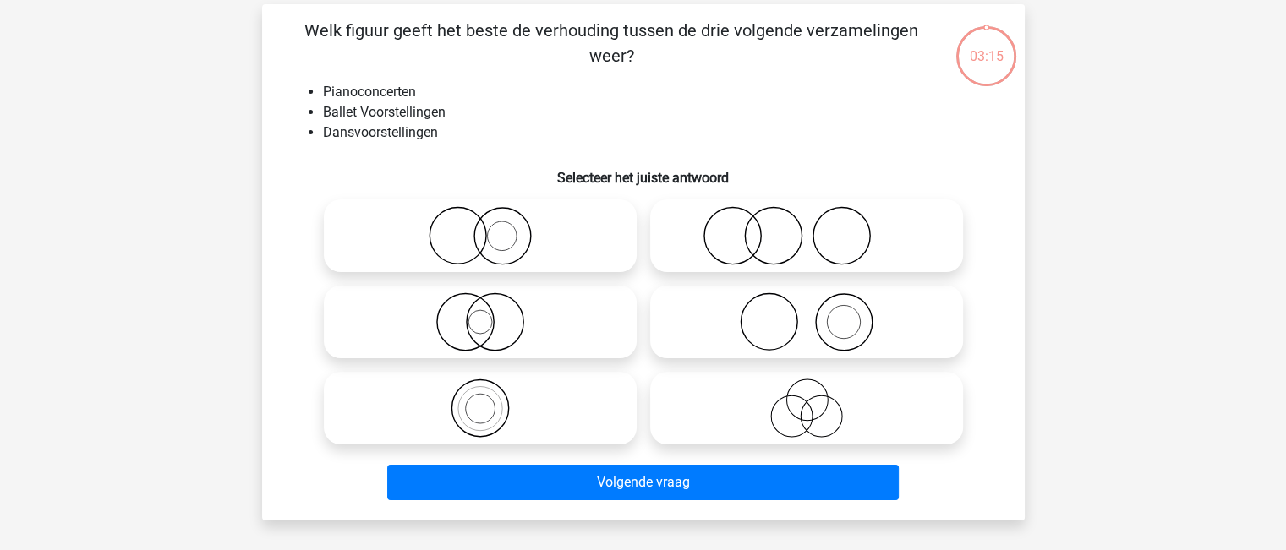
scroll to position [78, 0]
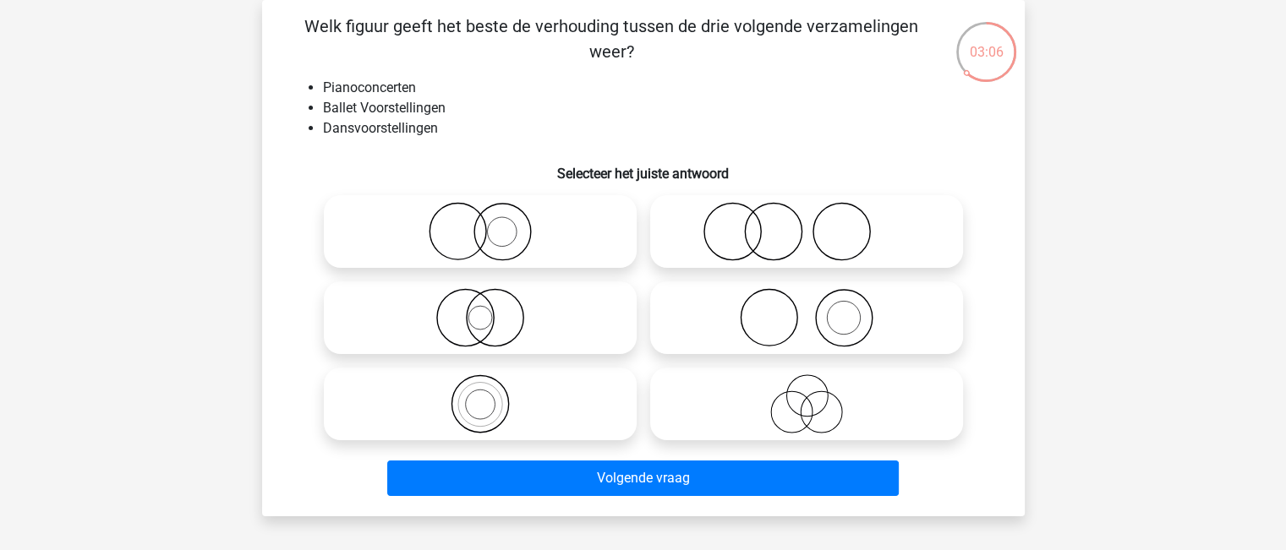
drag, startPoint x: 725, startPoint y: 244, endPoint x: 719, endPoint y: 261, distance: 18.2
click at [725, 244] on icon at bounding box center [806, 231] width 299 height 59
click at [807, 223] on input "radio" at bounding box center [812, 217] width 11 height 11
radio input "true"
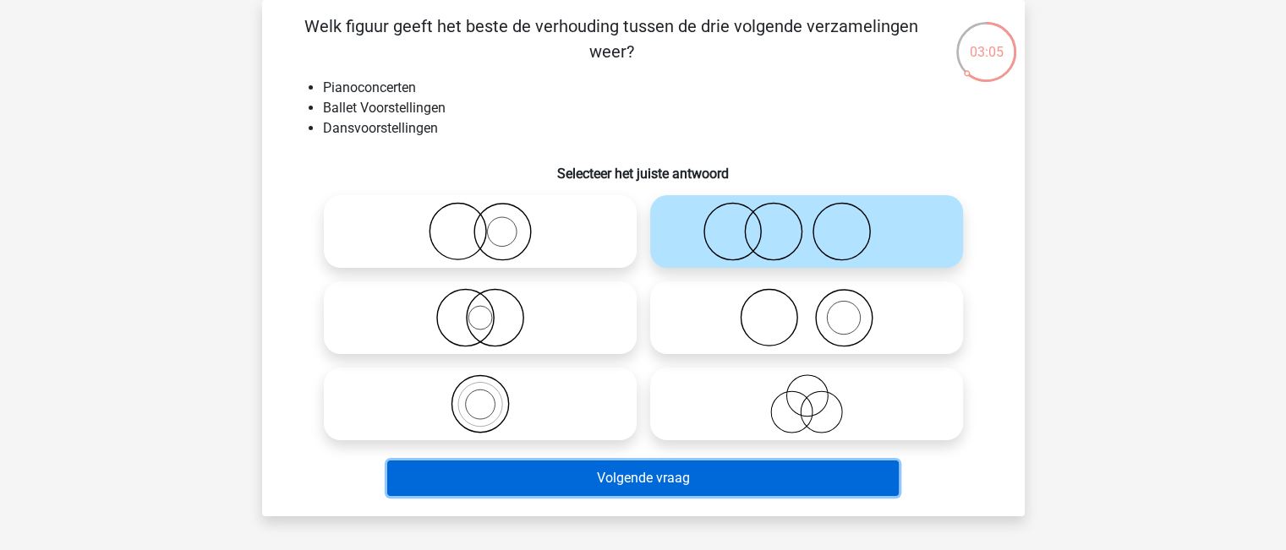
click at [643, 476] on button "Volgende vraag" at bounding box center [643, 479] width 512 height 36
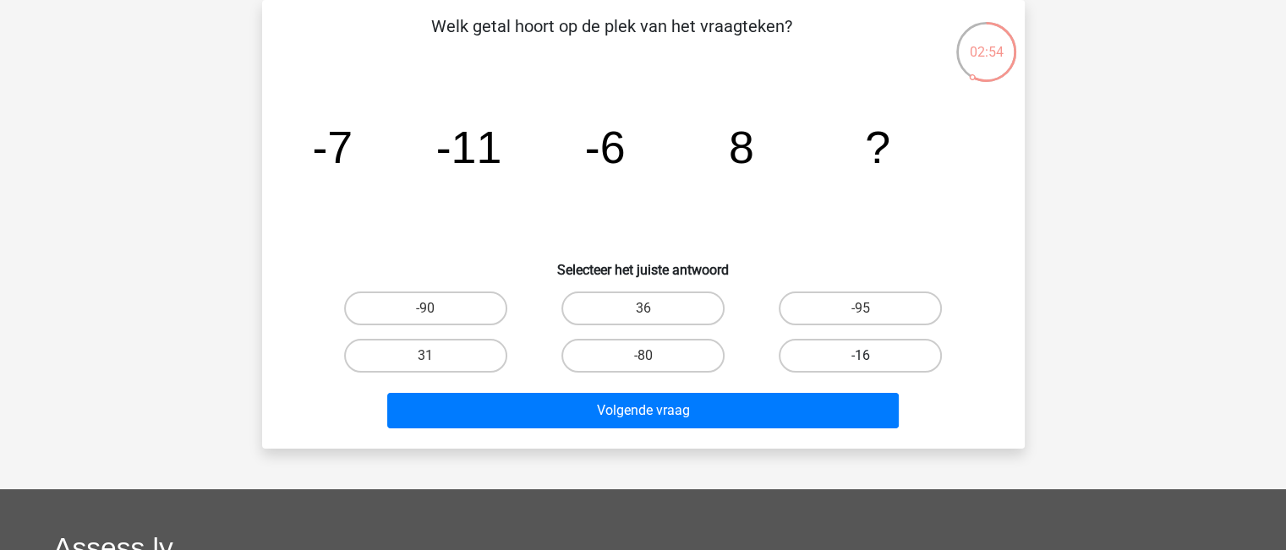
click at [811, 361] on label "-16" at bounding box center [860, 356] width 163 height 34
click at [861, 361] on input "-16" at bounding box center [866, 361] width 11 height 11
radio input "true"
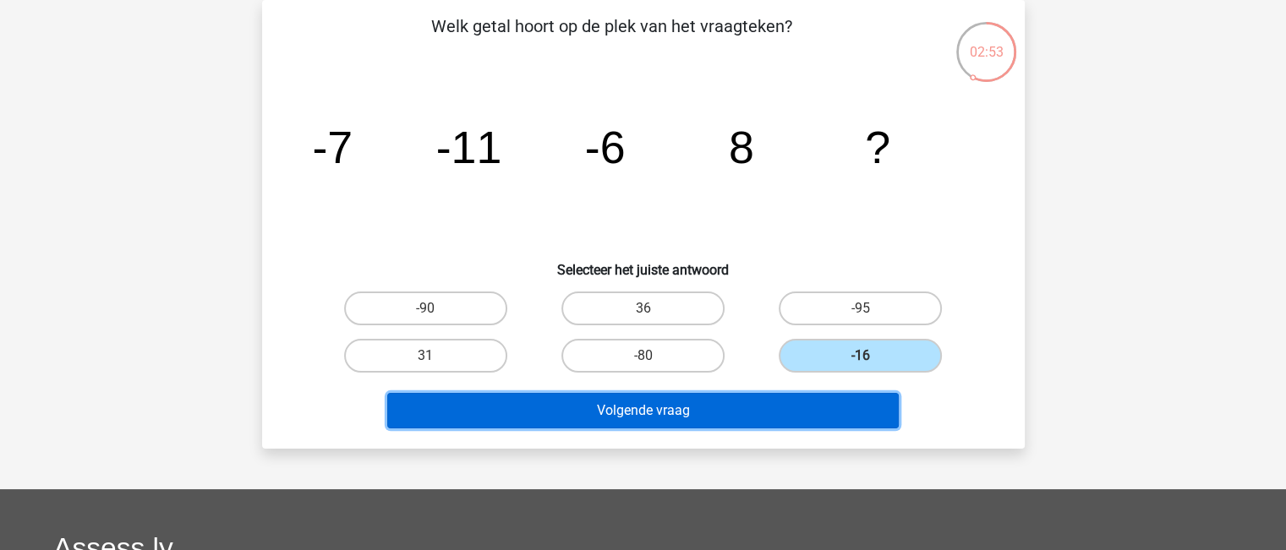
click at [788, 409] on button "Volgende vraag" at bounding box center [643, 411] width 512 height 36
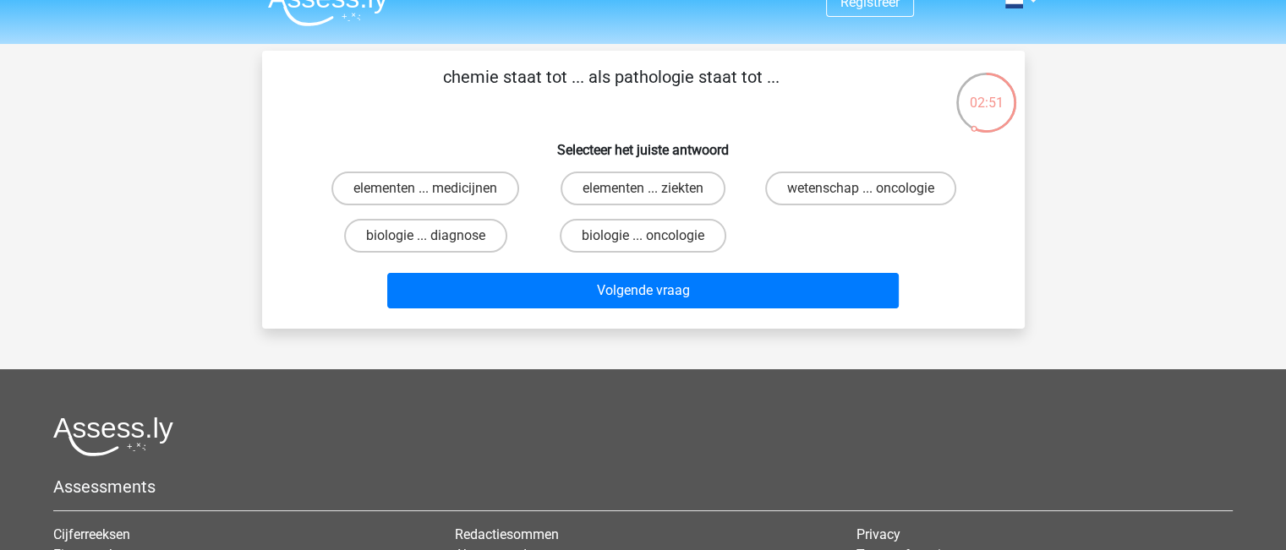
scroll to position [0, 0]
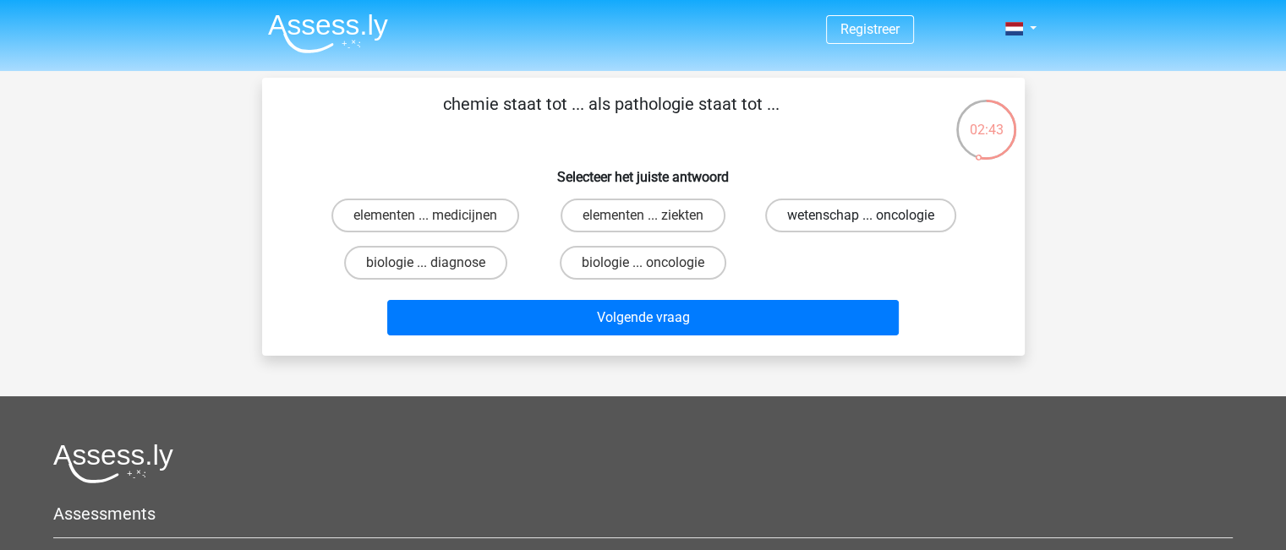
click at [831, 215] on label "wetenschap ... oncologie" at bounding box center [860, 216] width 191 height 34
click at [861, 216] on input "wetenschap ... oncologie" at bounding box center [866, 221] width 11 height 11
radio input "true"
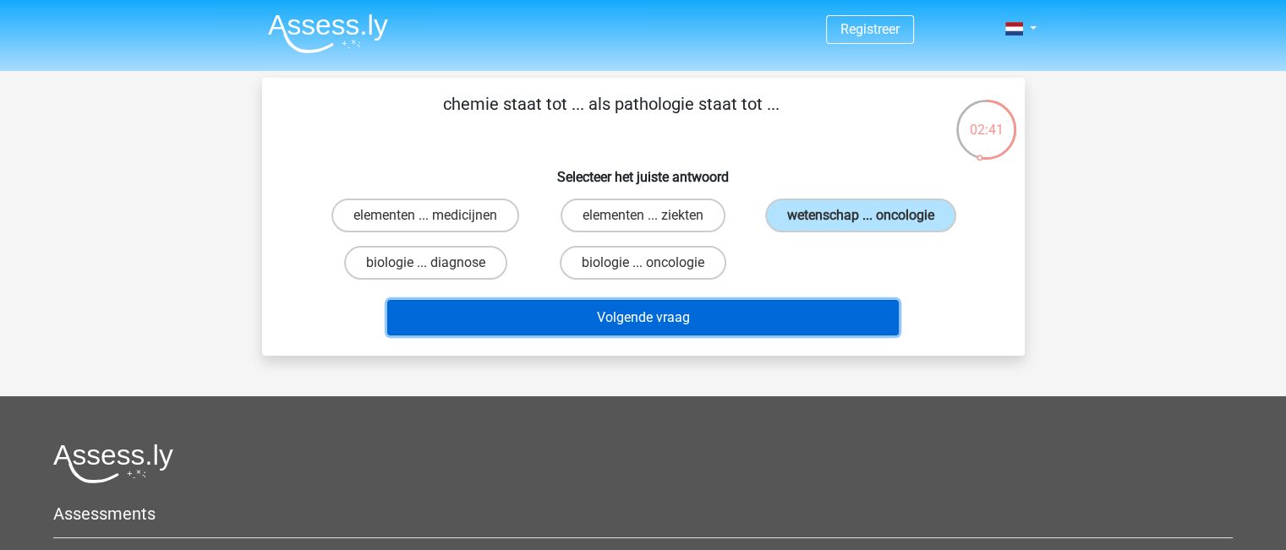
click at [700, 315] on button "Volgende vraag" at bounding box center [643, 318] width 512 height 36
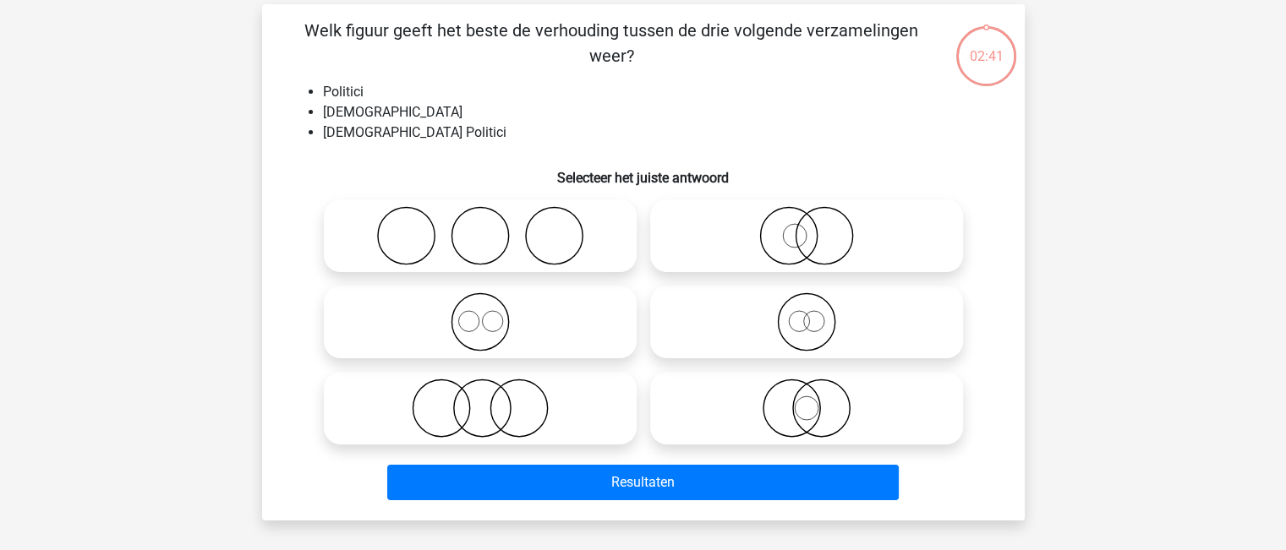
scroll to position [78, 0]
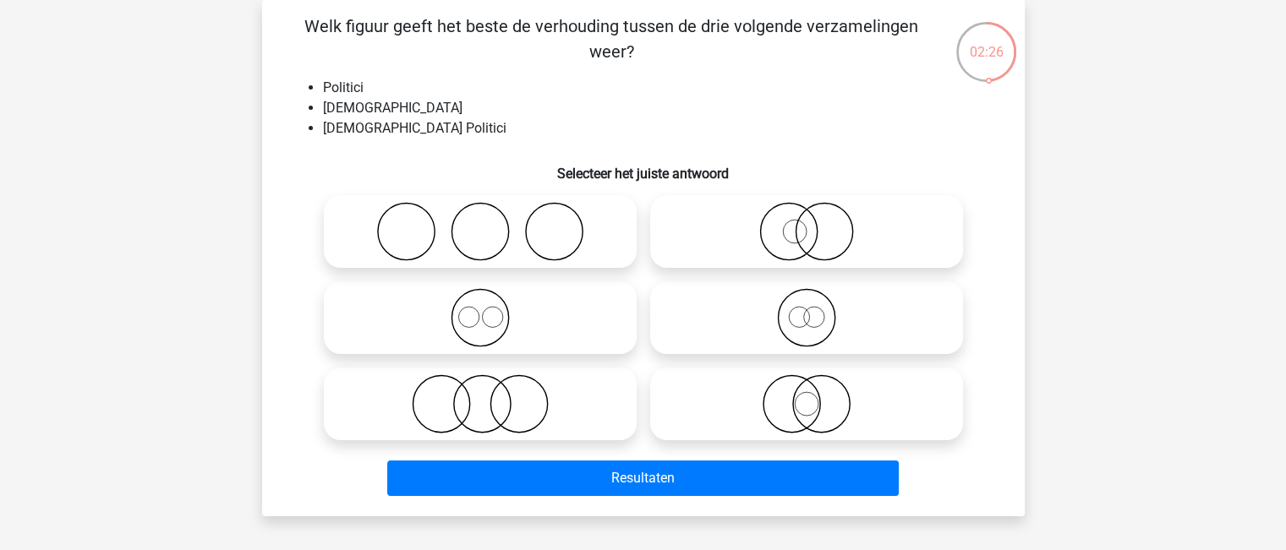
click at [818, 415] on icon at bounding box center [806, 404] width 299 height 59
click at [818, 396] on input "radio" at bounding box center [812, 390] width 11 height 11
radio input "true"
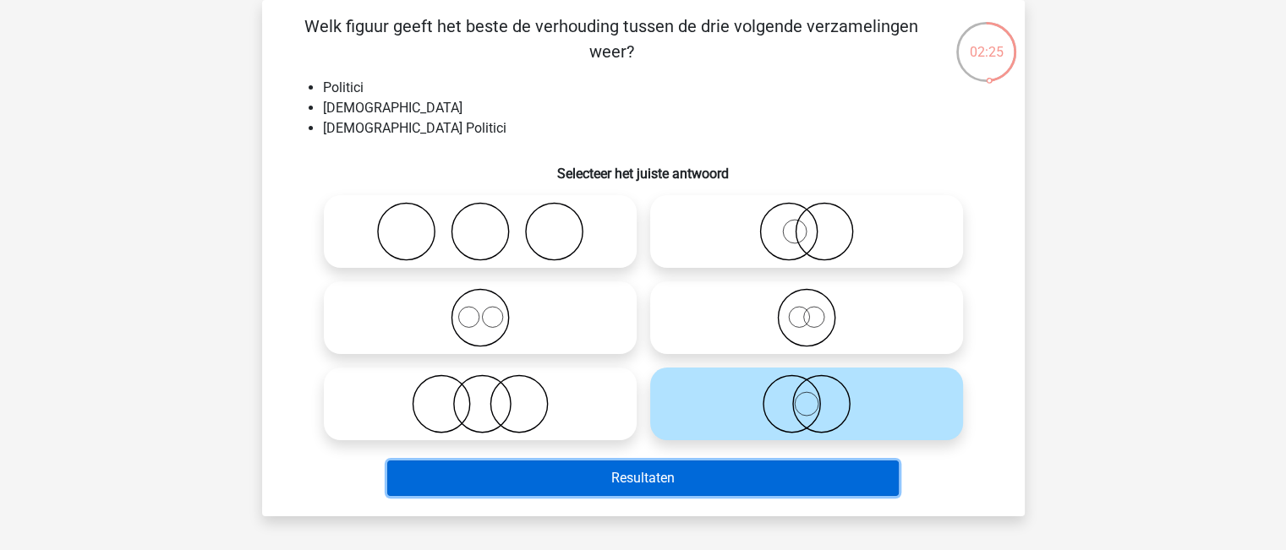
click at [772, 472] on button "Resultaten" at bounding box center [643, 479] width 512 height 36
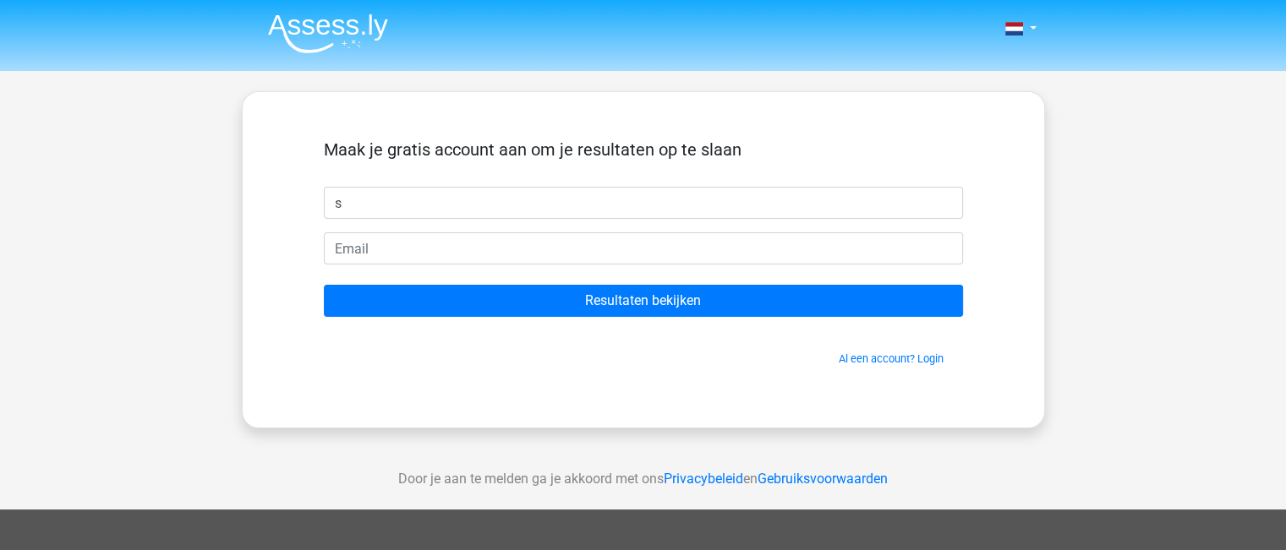
type input "[PERSON_NAME]"
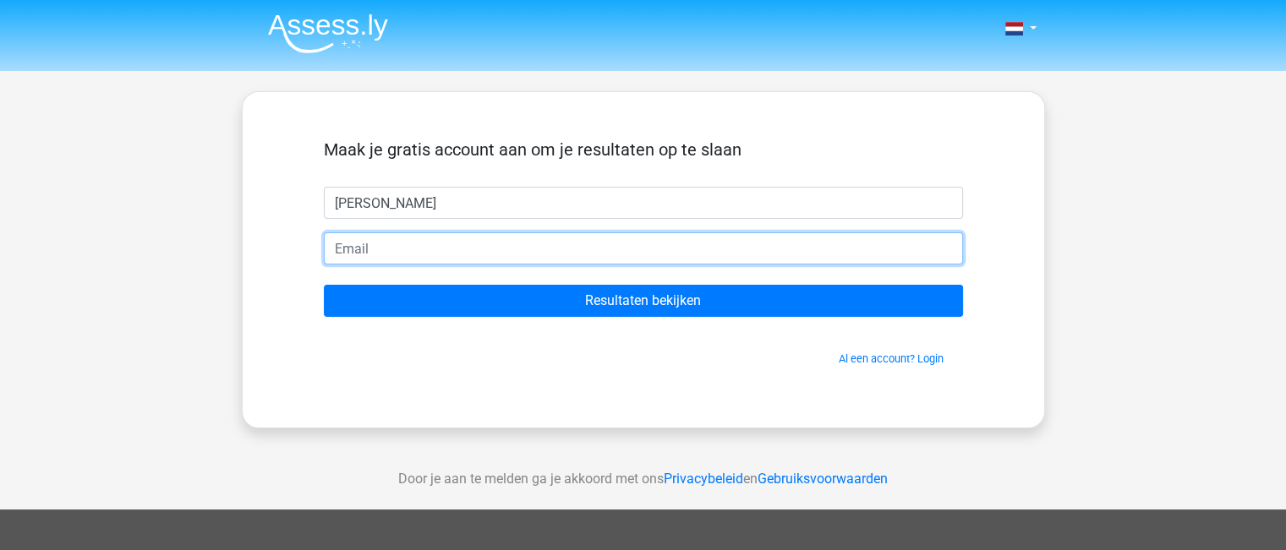
click at [448, 260] on input "email" at bounding box center [643, 249] width 639 height 32
type input "[PERSON_NAME][EMAIL_ADDRESS][DOMAIN_NAME]"
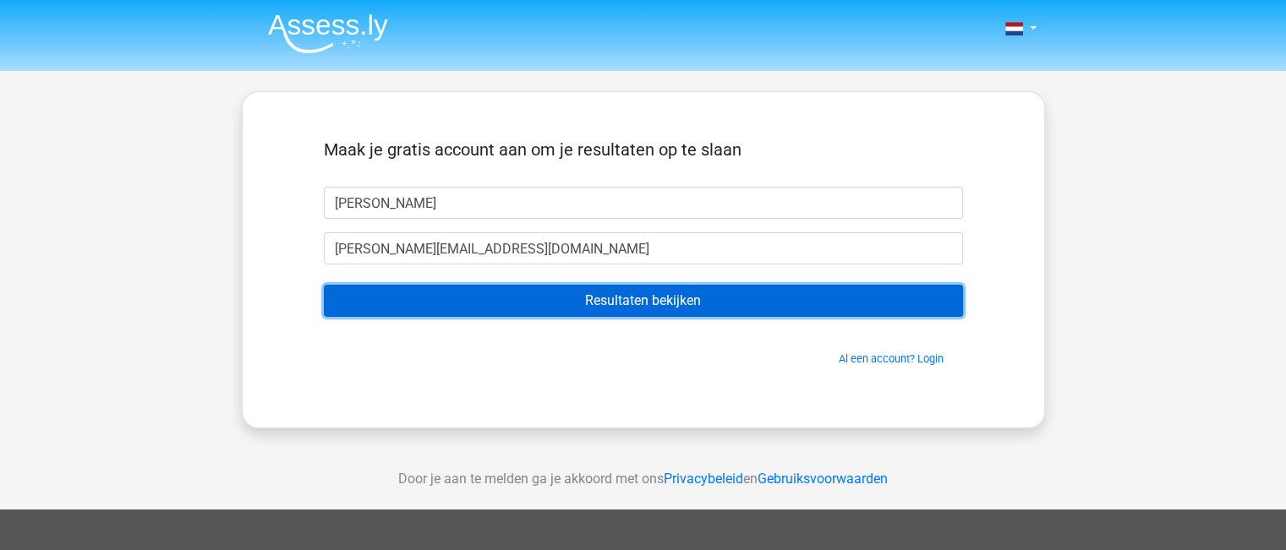
click at [477, 301] on input "Resultaten bekijken" at bounding box center [643, 301] width 639 height 32
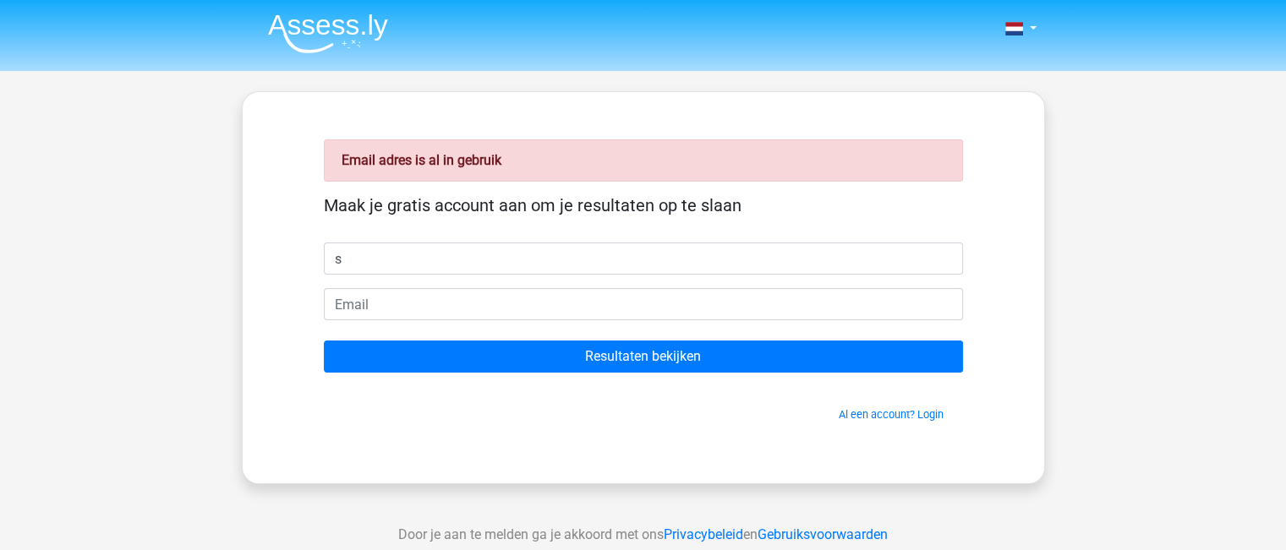
type input "[PERSON_NAME]"
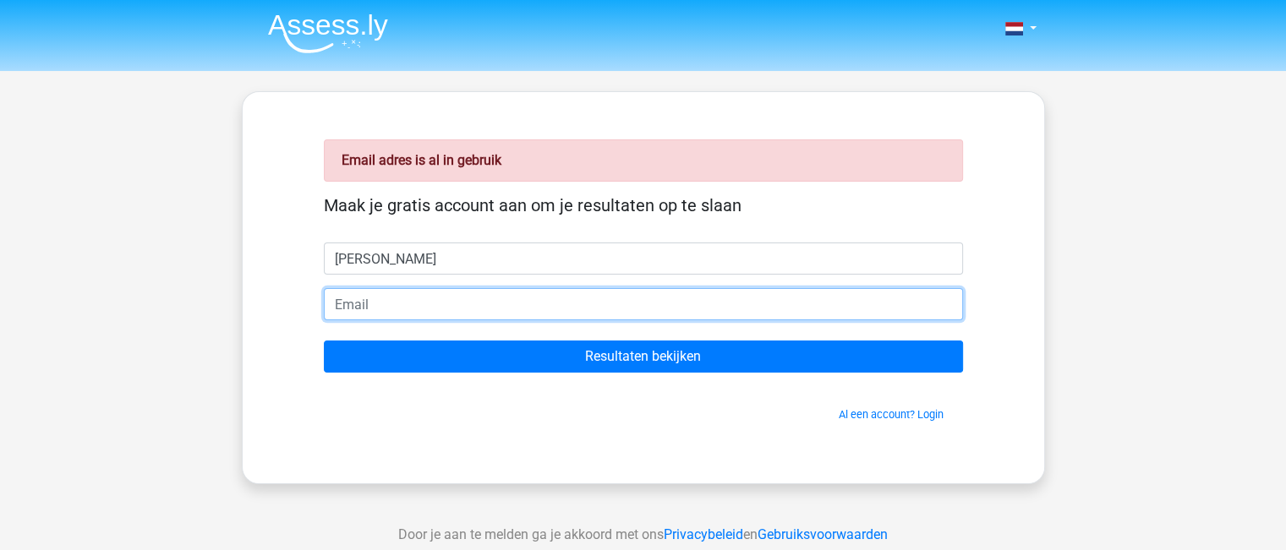
click at [470, 305] on input "email" at bounding box center [643, 304] width 639 height 32
type input "[EMAIL_ADDRESS][DOMAIN_NAME]"
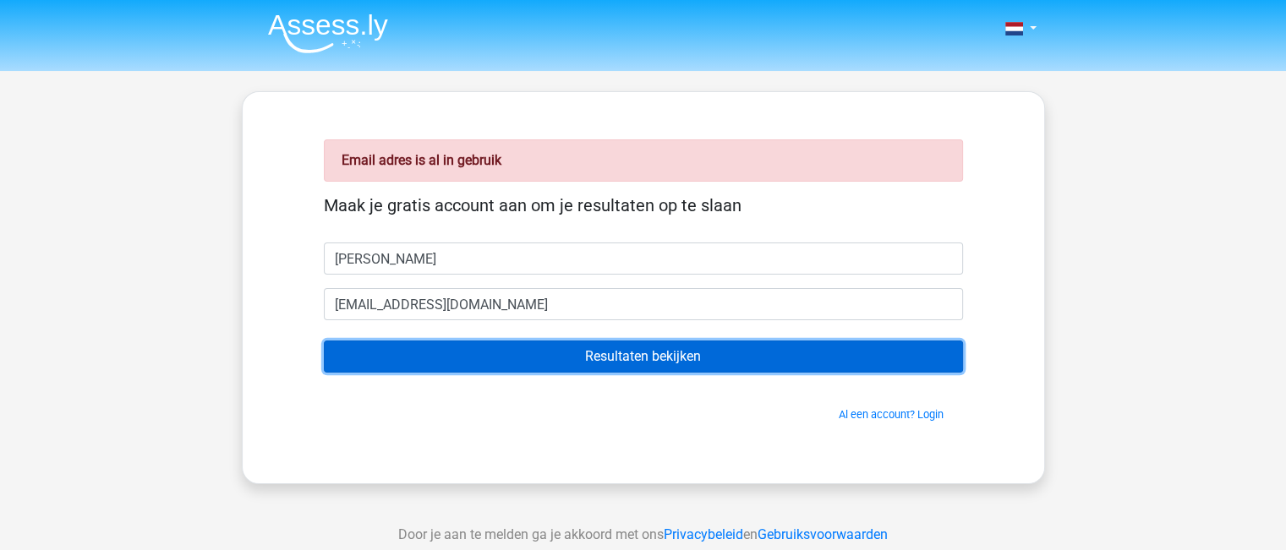
click at [495, 366] on input "Resultaten bekijken" at bounding box center [643, 357] width 639 height 32
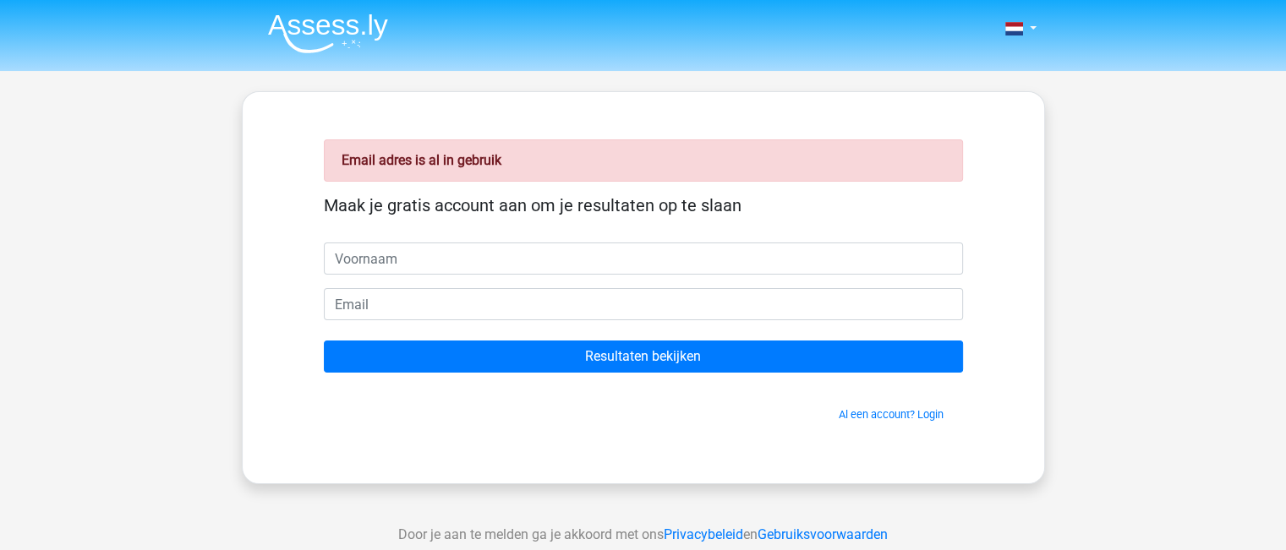
click at [408, 254] on input "text" at bounding box center [643, 259] width 639 height 32
type input "[PERSON_NAME]"
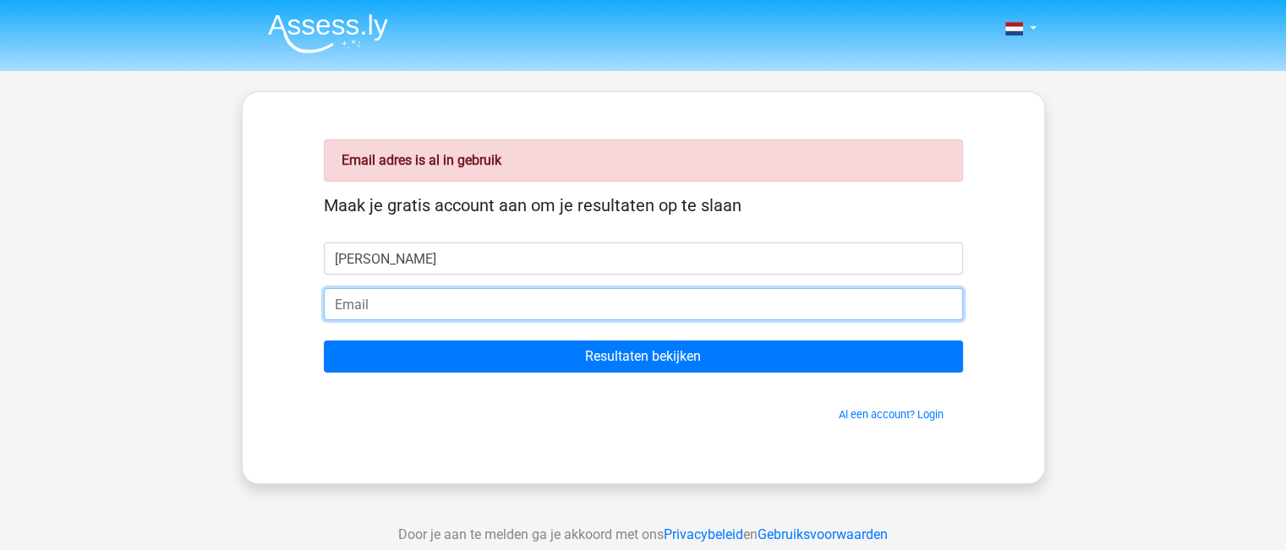
click at [435, 308] on input "email" at bounding box center [643, 304] width 639 height 32
type input "p"
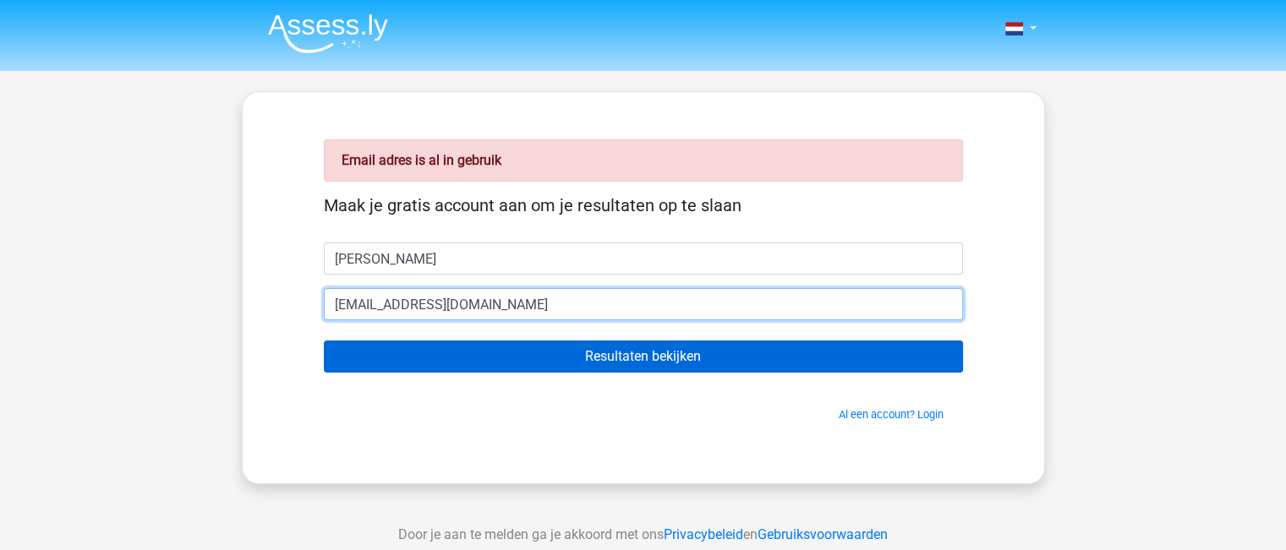
type input "[EMAIL_ADDRESS][DOMAIN_NAME]"
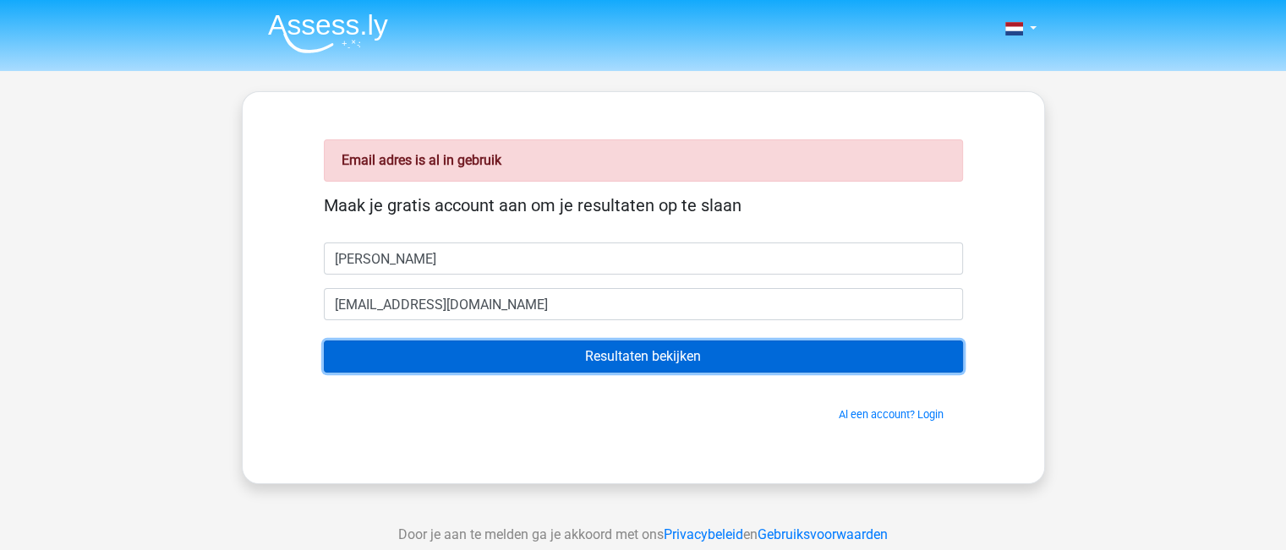
click at [421, 354] on input "Resultaten bekijken" at bounding box center [643, 357] width 639 height 32
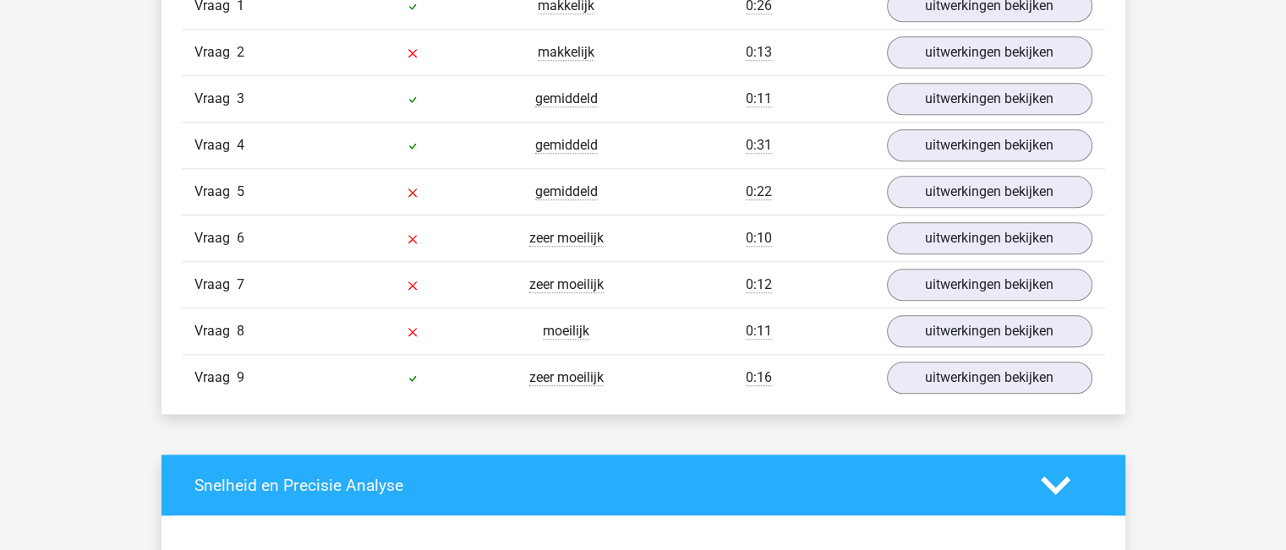
scroll to position [1860, 0]
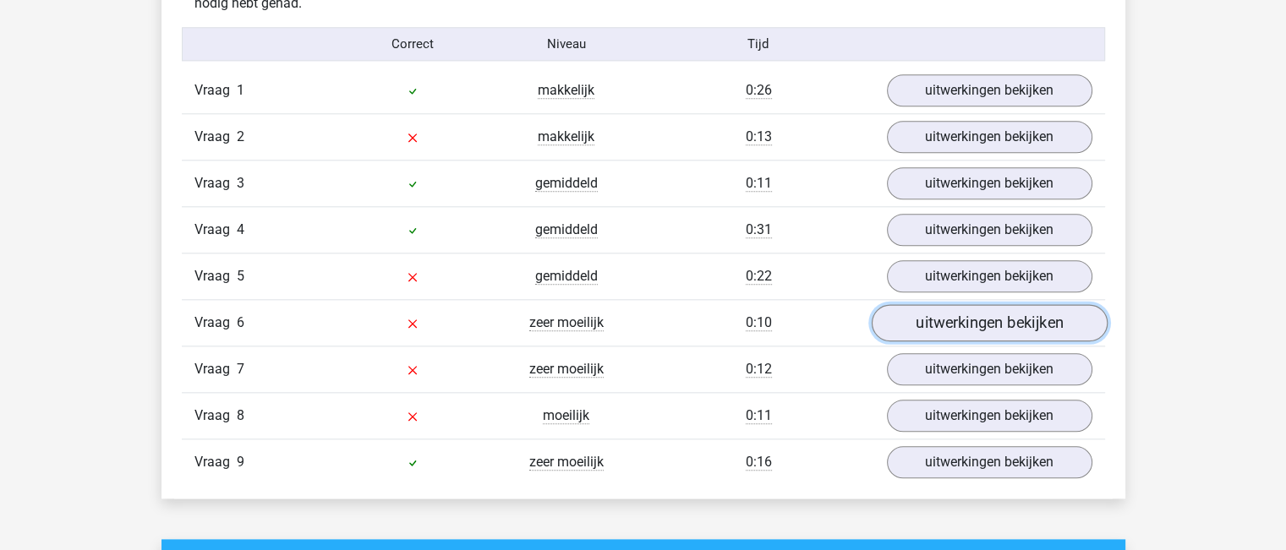
click at [977, 308] on link "uitwerkingen bekijken" at bounding box center [989, 322] width 236 height 37
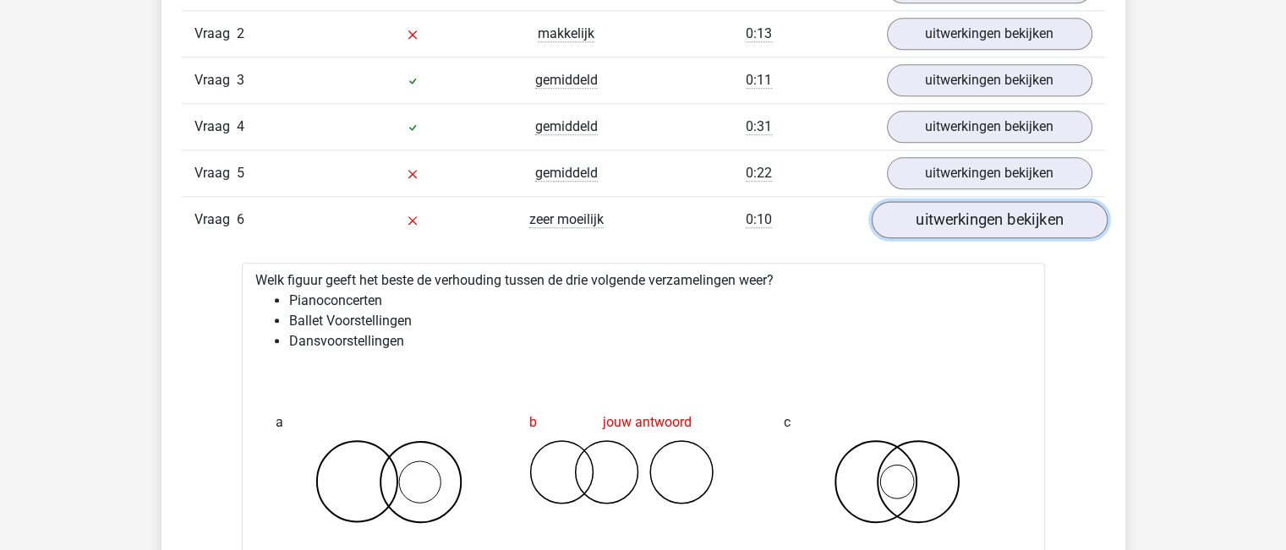
scroll to position [1945, 0]
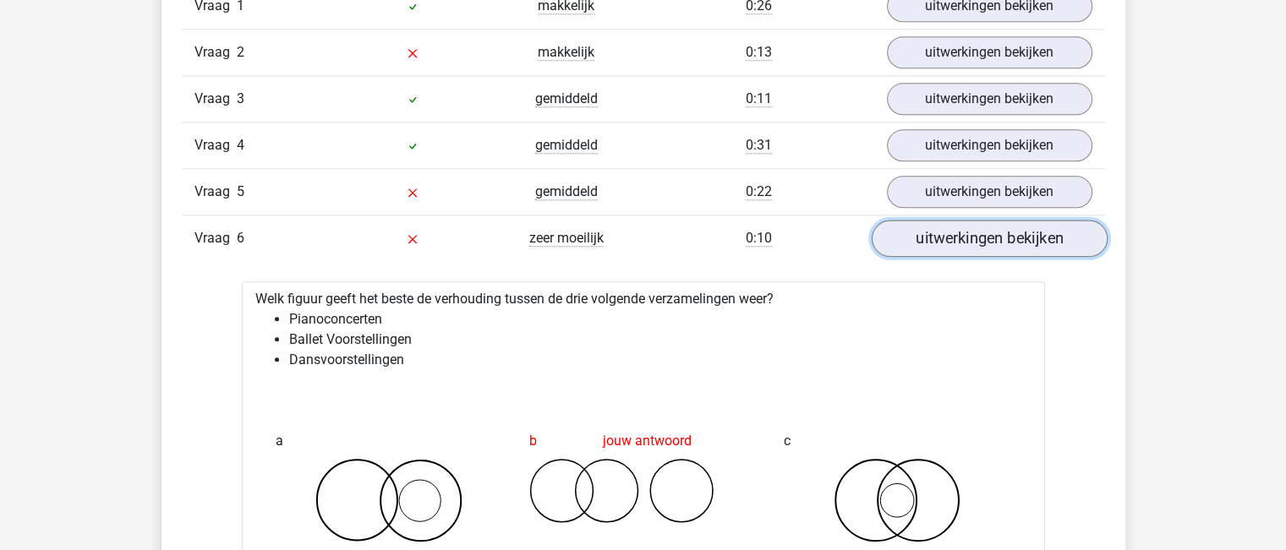
click at [977, 239] on link "uitwerkingen bekijken" at bounding box center [989, 238] width 236 height 37
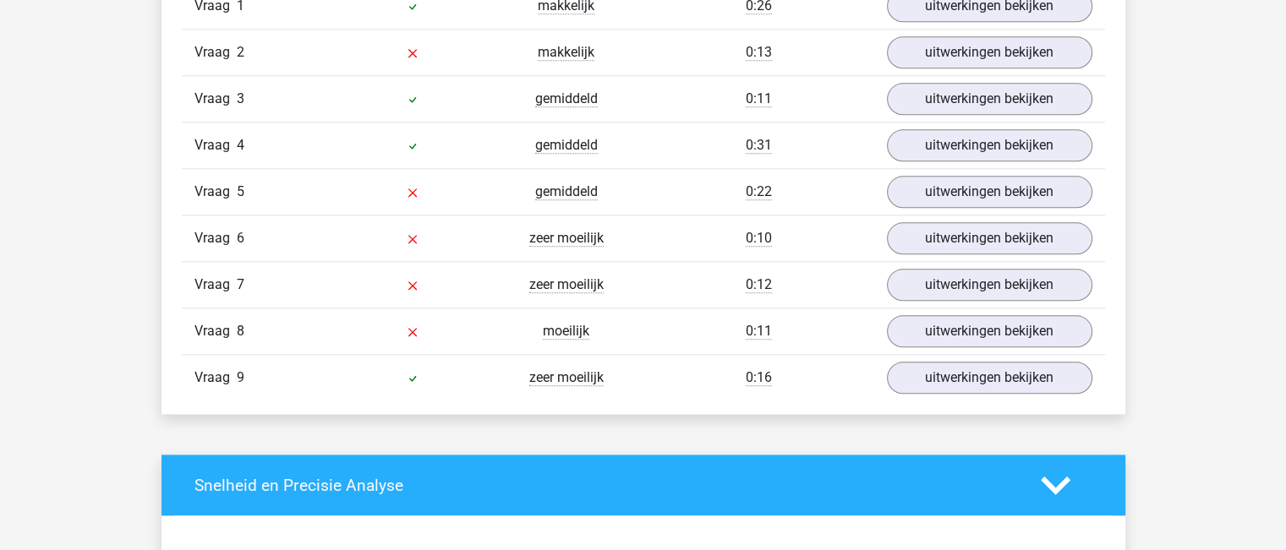
click at [971, 301] on div "Vraag 7 zeer moeilijk 0:12 uitwerkingen bekijken" at bounding box center [643, 284] width 923 height 47
click at [966, 283] on link "uitwerkingen bekijken" at bounding box center [989, 284] width 236 height 37
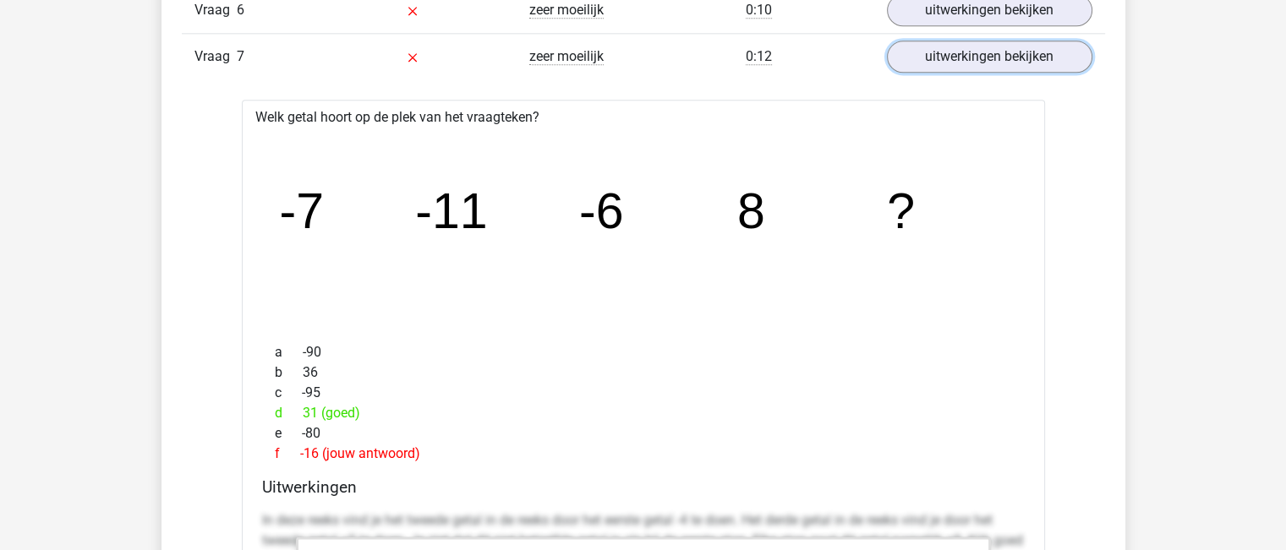
scroll to position [2198, 0]
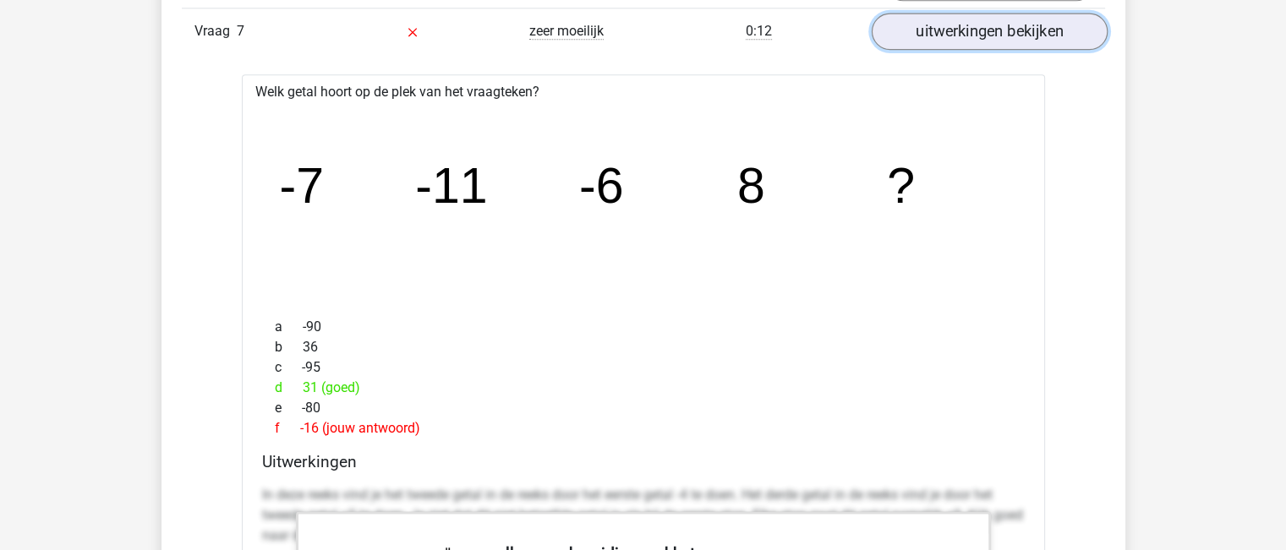
click at [1008, 33] on link "uitwerkingen bekijken" at bounding box center [989, 31] width 236 height 37
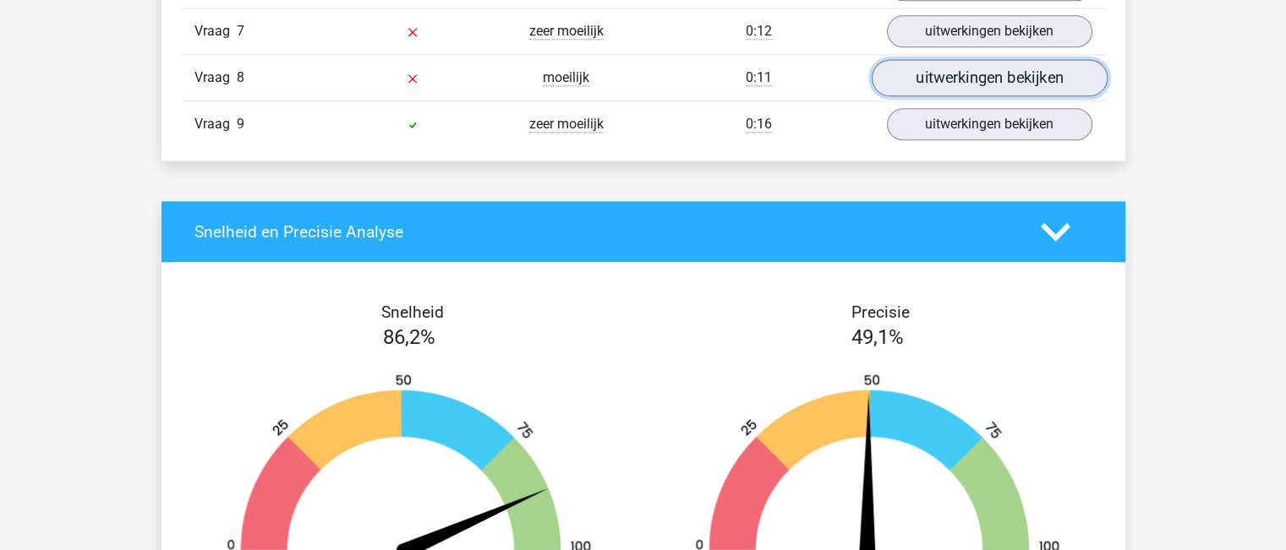
click at [979, 70] on link "uitwerkingen bekijken" at bounding box center [989, 77] width 236 height 37
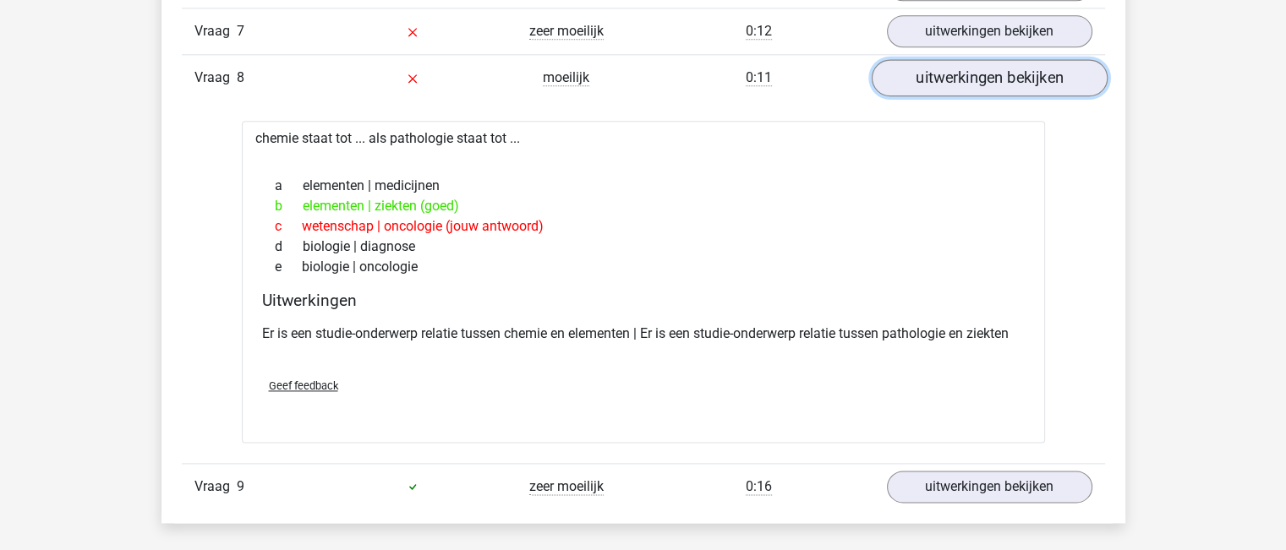
click at [953, 74] on link "uitwerkingen bekijken" at bounding box center [989, 77] width 236 height 37
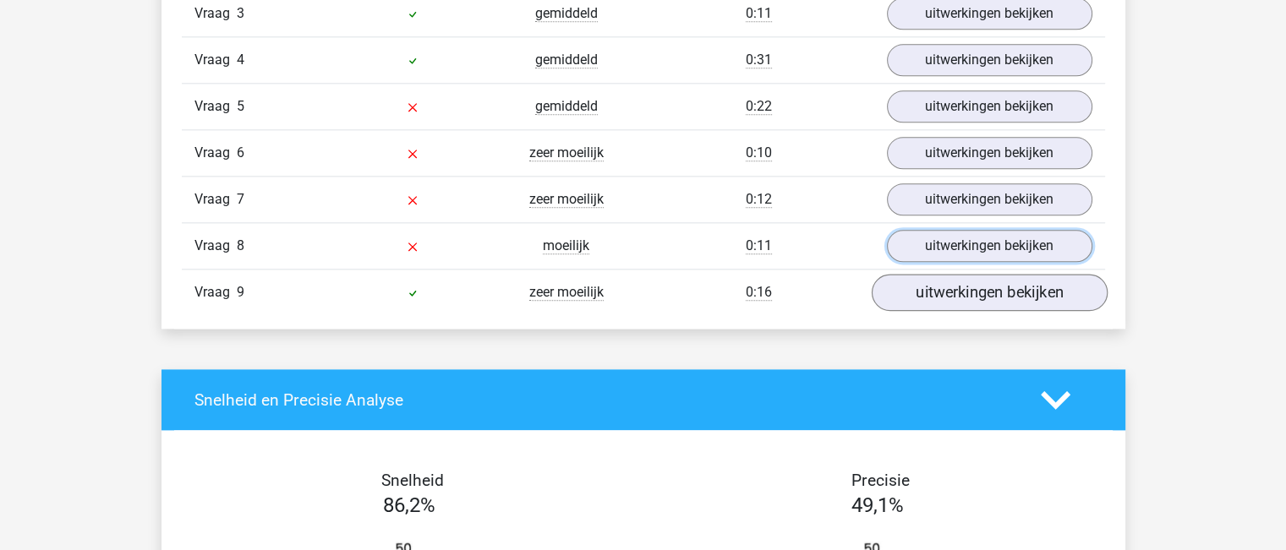
scroll to position [2029, 0]
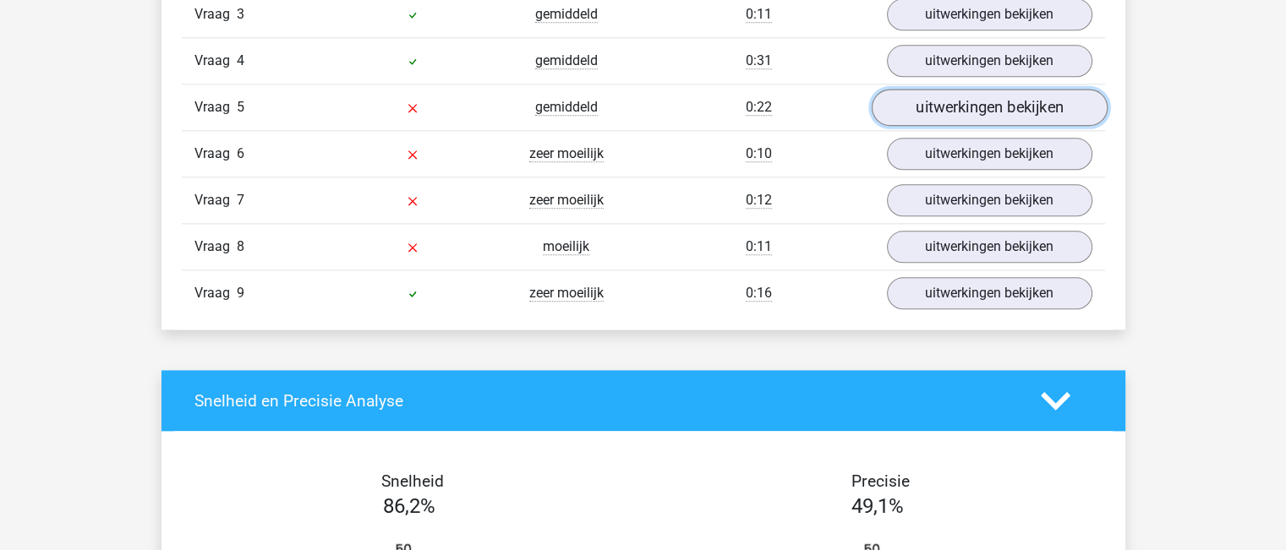
click at [952, 101] on link "uitwerkingen bekijken" at bounding box center [989, 107] width 236 height 37
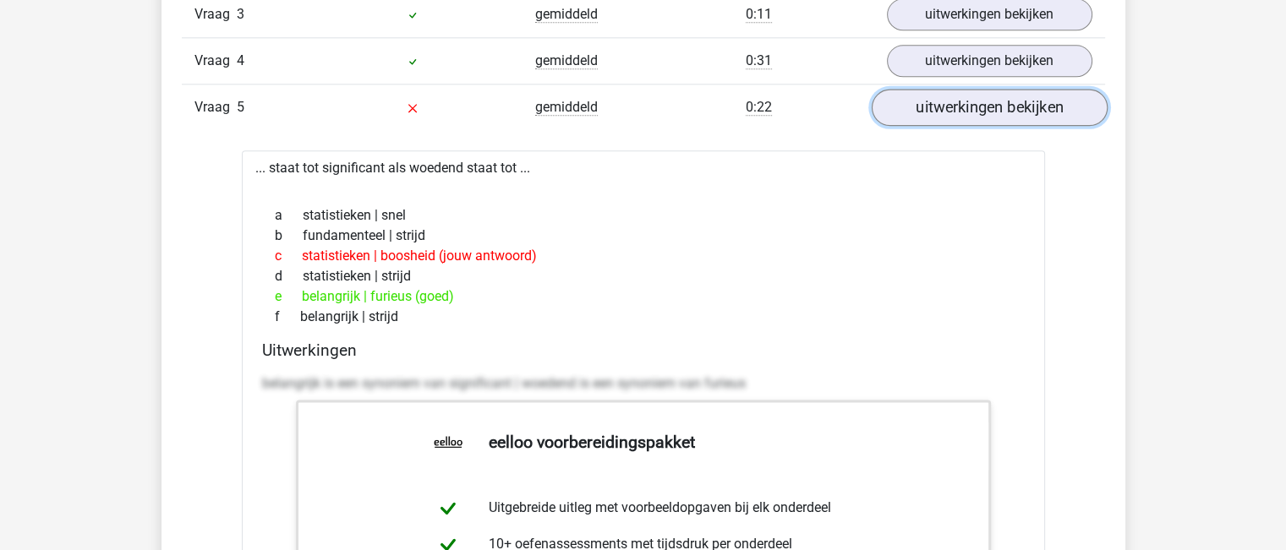
click at [941, 98] on link "uitwerkingen bekijken" at bounding box center [989, 107] width 236 height 37
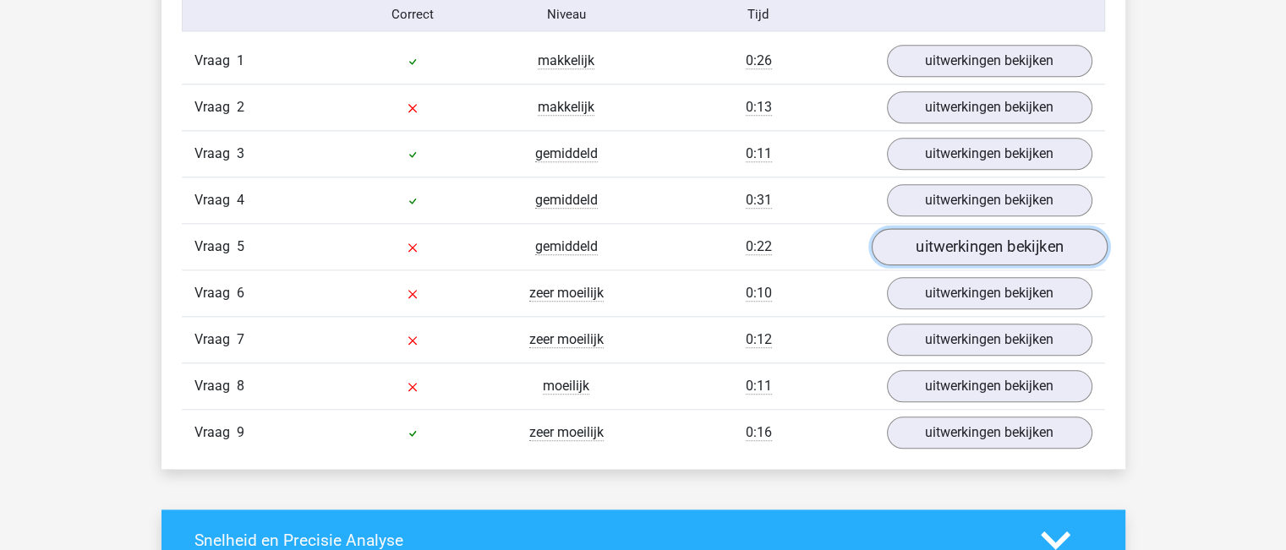
scroll to position [1860, 0]
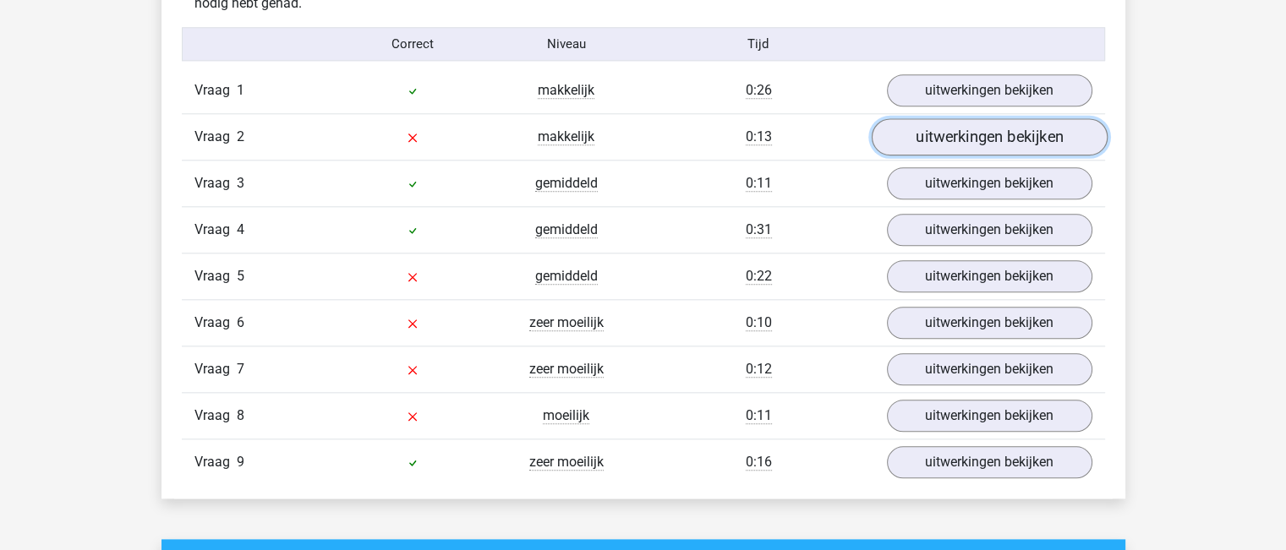
click at [925, 124] on link "uitwerkingen bekijken" at bounding box center [989, 136] width 236 height 37
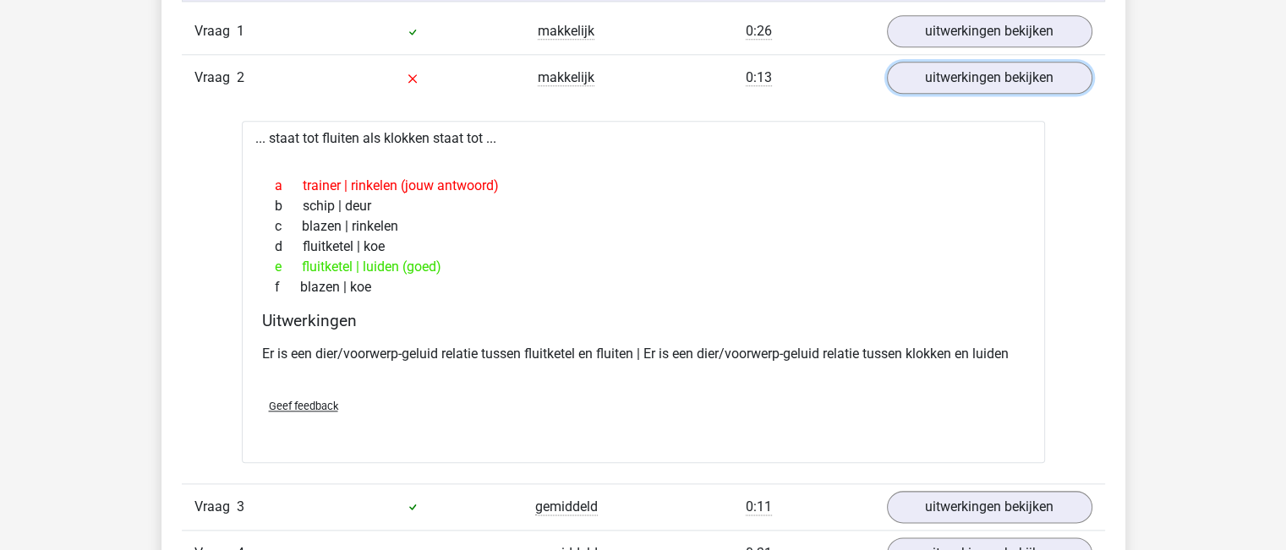
scroll to position [1945, 0]
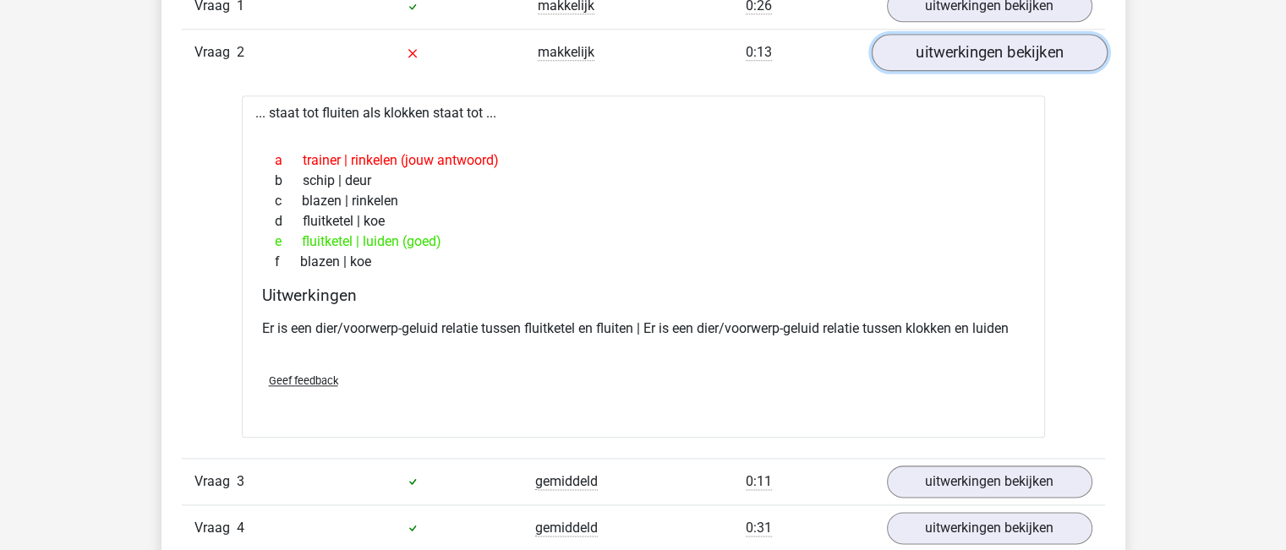
click at [966, 57] on link "uitwerkingen bekijken" at bounding box center [989, 52] width 236 height 37
